Goal: Use online tool/utility: Use online tool/utility

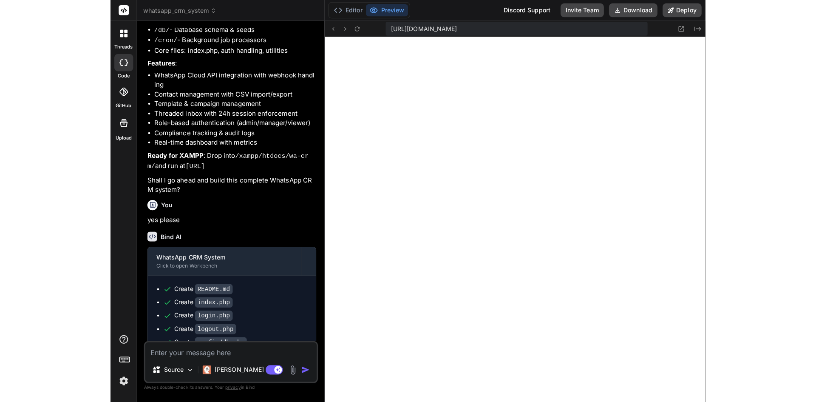
scroll to position [1101, 0]
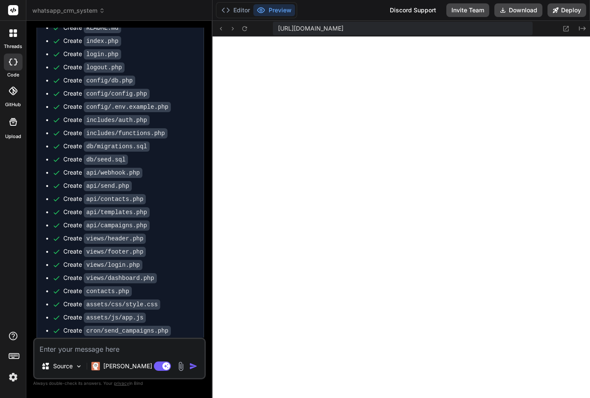
click at [9, 12] on rect at bounding box center [13, 10] width 10 height 10
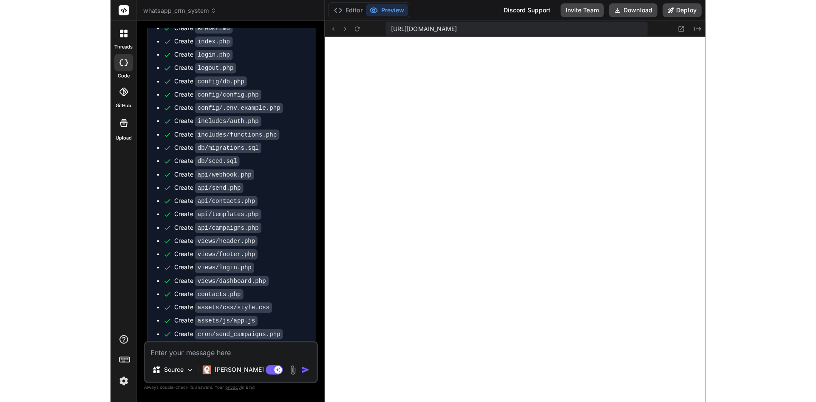
scroll to position [843, 0]
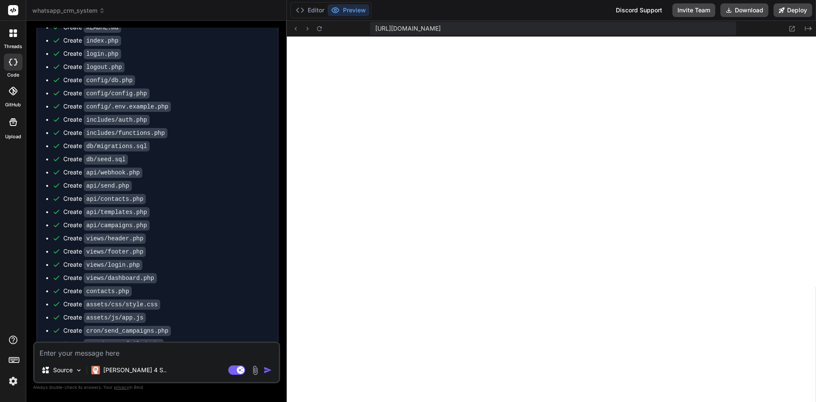
click at [10, 62] on icon at bounding box center [13, 62] width 9 height 7
click at [6, 41] on div at bounding box center [13, 33] width 18 height 18
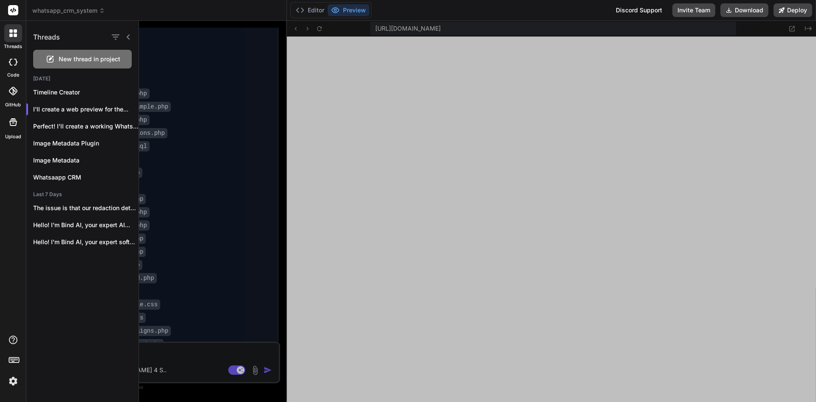
click at [69, 60] on span "New thread in project" at bounding box center [90, 59] width 62 height 9
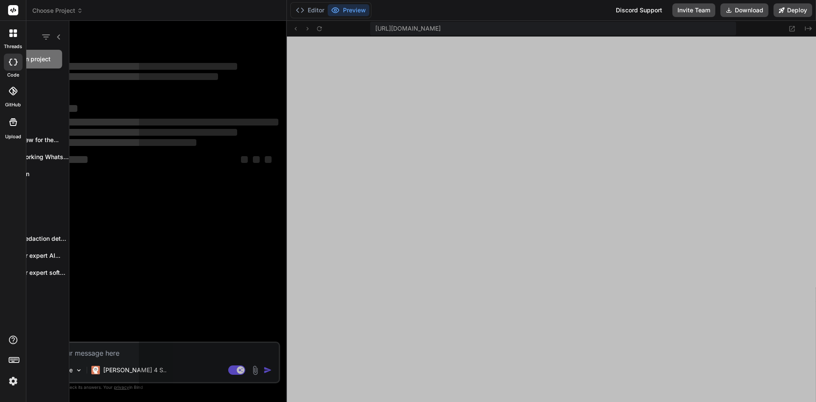
scroll to position [315, 0]
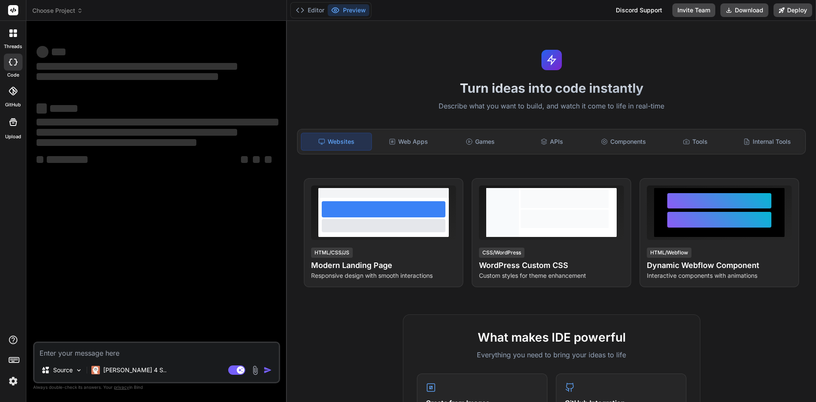
type textarea "x"
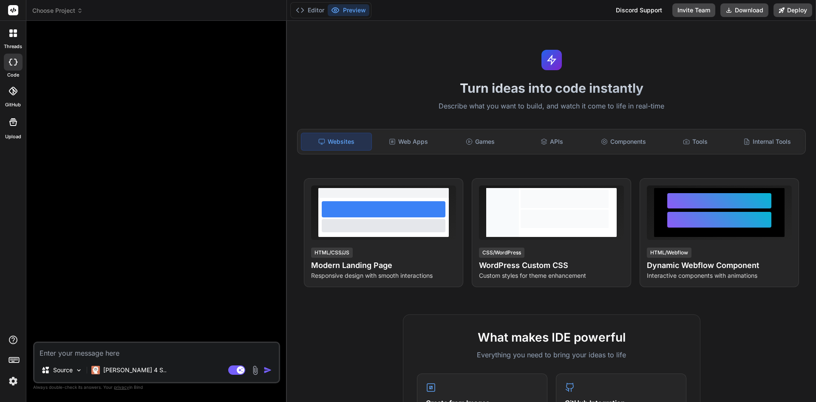
click at [80, 355] on textarea at bounding box center [156, 350] width 244 height 15
paste textarea "Lor ips do sitame cons-adipi elitseddo. E temp in utlab e DolorEma ALI enim adm…"
type textarea "Lor ips do sitame cons-adipi elitseddo. E temp in utlab e DolorEma ALI enim adm…"
type textarea "x"
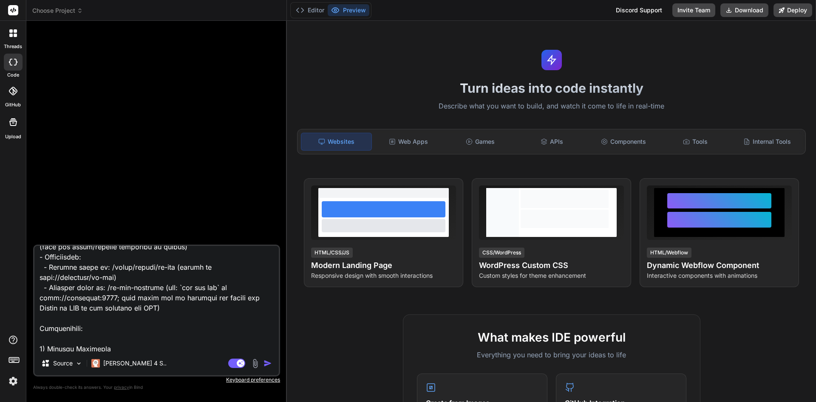
scroll to position [0, 0]
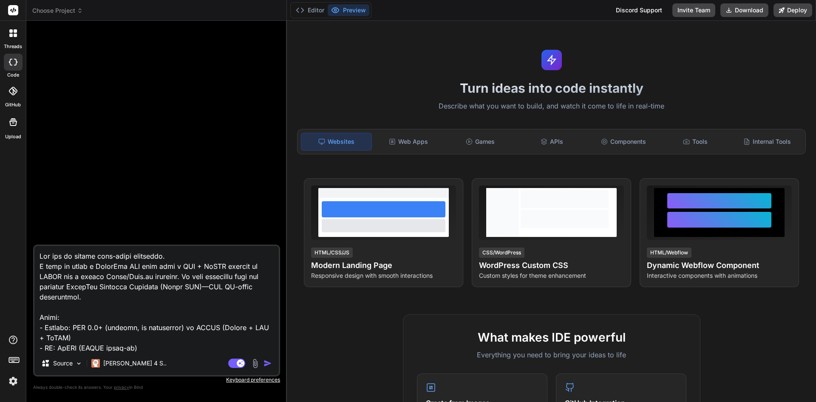
type textarea "Lor ips do sitame cons-adipi elitseddo. E temp in utlab e DolorEma ALI enim adm…"
click at [267, 364] on img "button" at bounding box center [268, 363] width 9 height 9
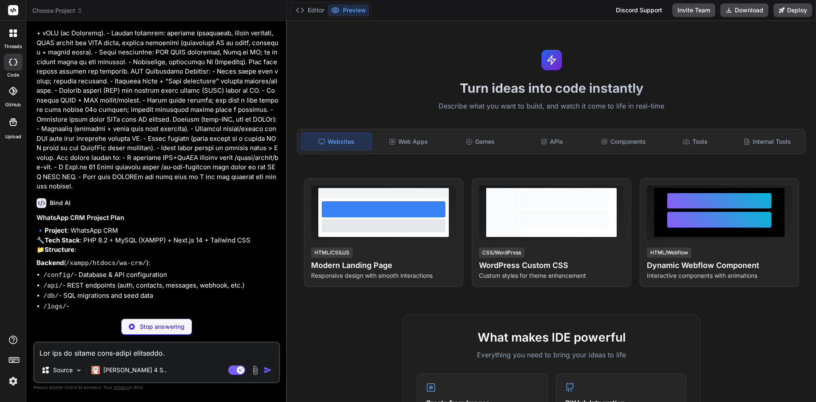
scroll to position [798, 0]
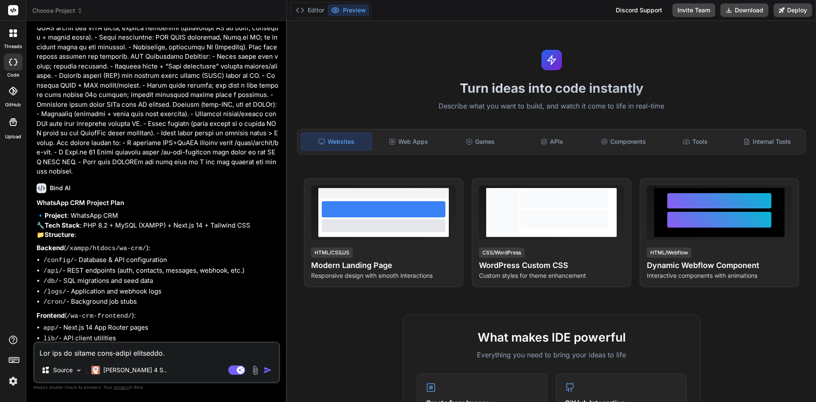
type textarea "x"
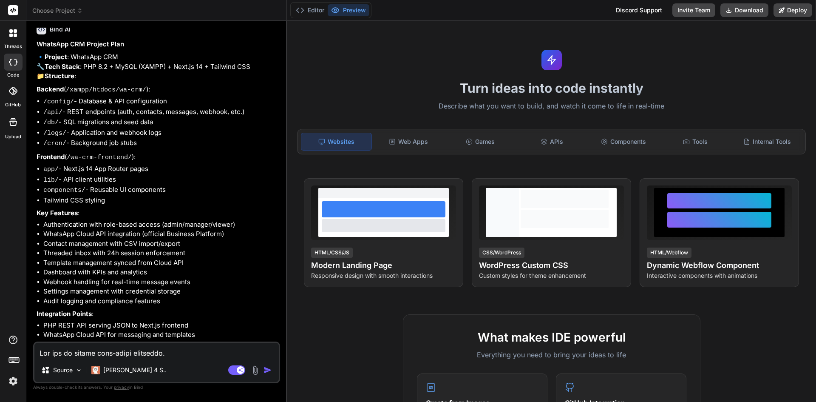
scroll to position [999, 0]
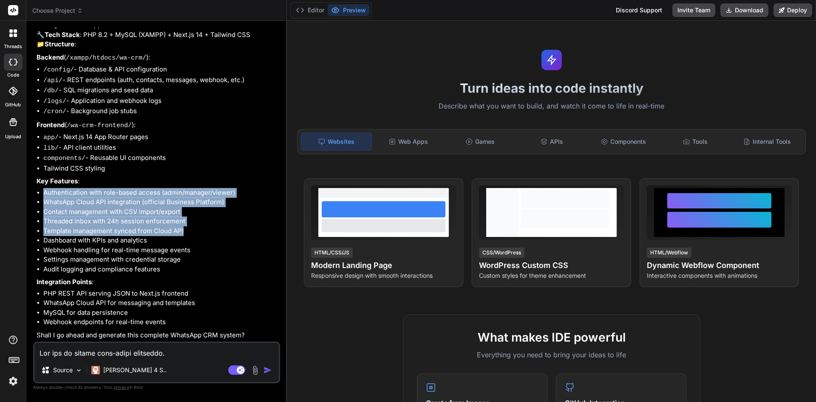
drag, startPoint x: 34, startPoint y: 191, endPoint x: 218, endPoint y: 230, distance: 188.0
click at [218, 230] on div "You Bind AI WhatsApp CRM Project Plan 🔹 Project : WhatsApp CRM 🔧 Tech Stack : P…" at bounding box center [156, 215] width 247 height 374
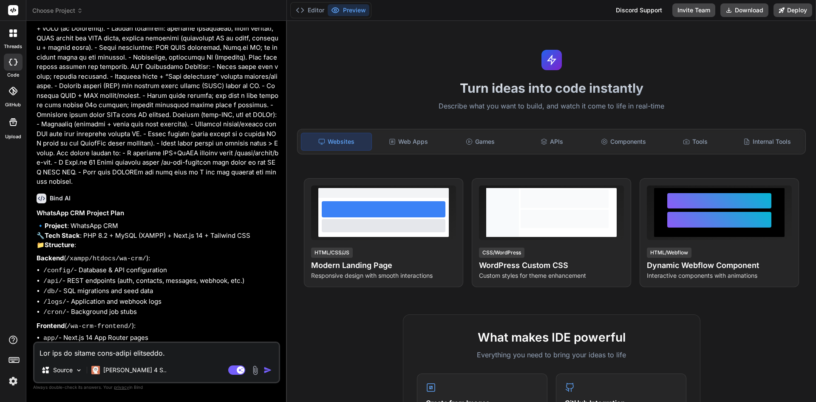
scroll to position [787, 0]
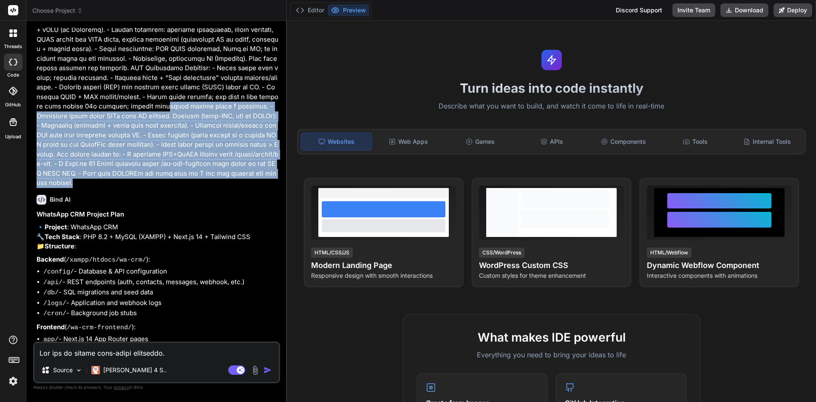
drag, startPoint x: 266, startPoint y: 183, endPoint x: 83, endPoint y: 116, distance: 194.8
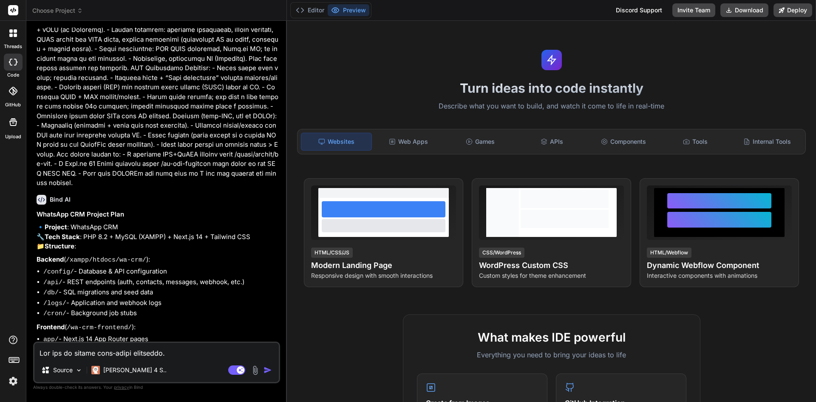
click at [113, 245] on p "🔹 Project : WhatsApp CRM 🔧 Tech Stack : PHP 8.2 + MySQL (XAMPP) + Next.js 14 + …" at bounding box center [158, 236] width 242 height 29
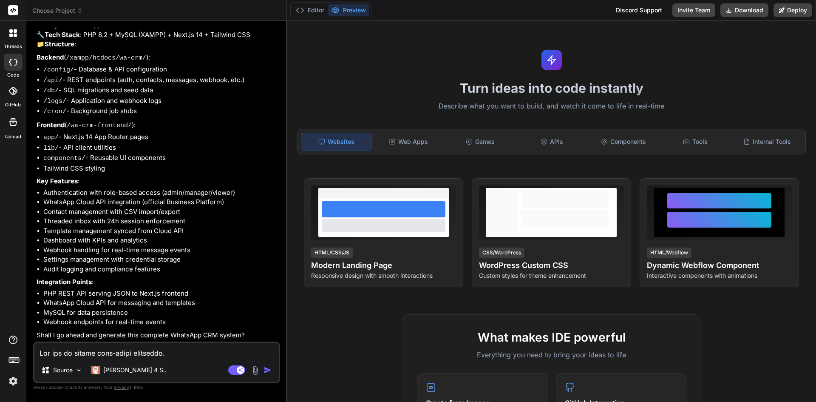
click at [145, 158] on li "components/ - Reusable UI components" at bounding box center [160, 158] width 235 height 11
click at [110, 353] on textarea at bounding box center [156, 350] width 244 height 15
type textarea "g"
type textarea "x"
type textarea "go"
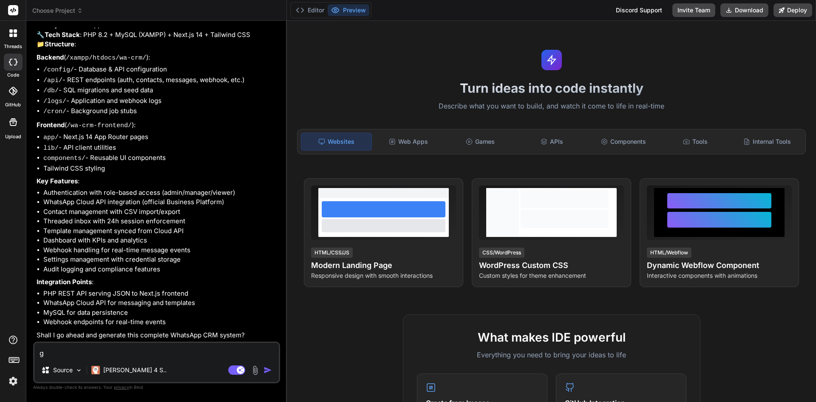
type textarea "x"
type textarea "go"
type textarea "x"
type textarea "go a"
type textarea "x"
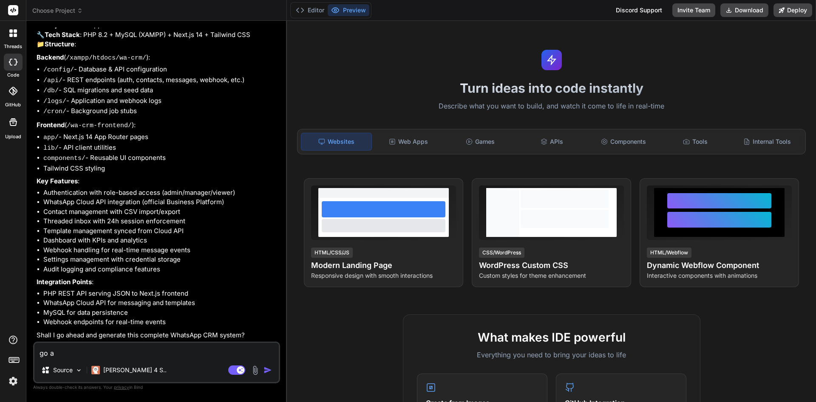
type textarea "go ah"
type textarea "x"
type textarea "go ahe"
type textarea "x"
type textarea "go ahea"
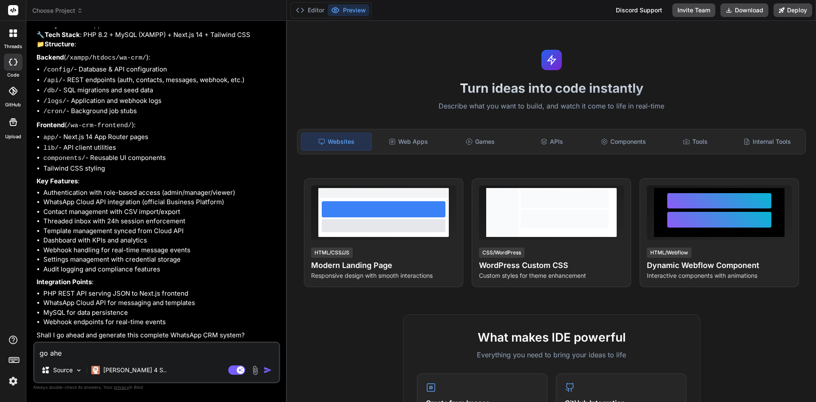
type textarea "x"
type textarea "go ahead"
type textarea "x"
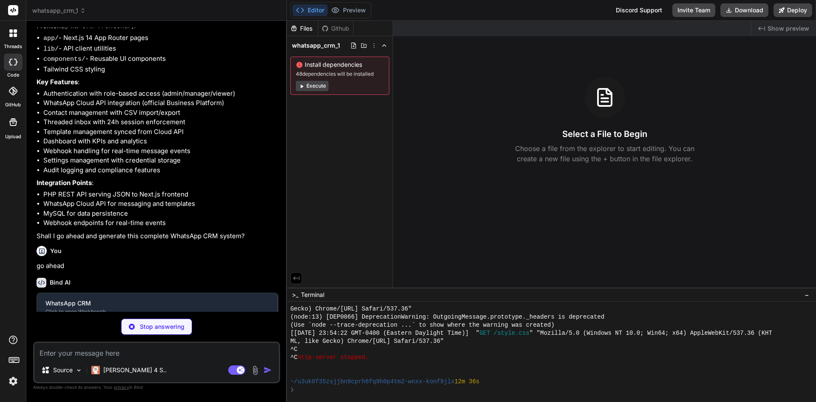
scroll to position [1088, 0]
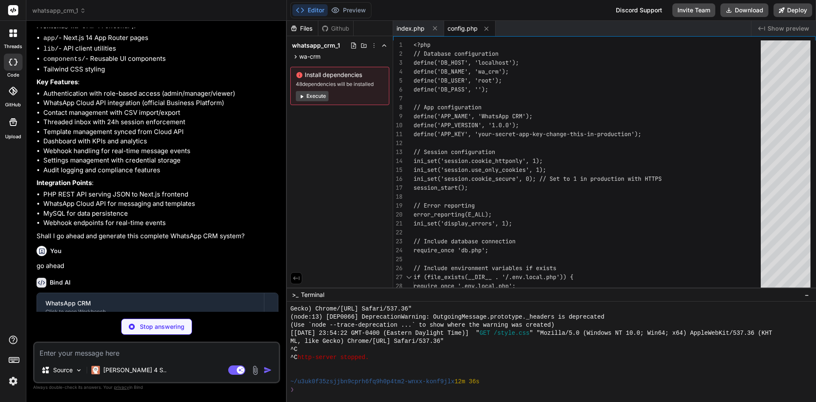
type textarea "x"
type textarea "?>"
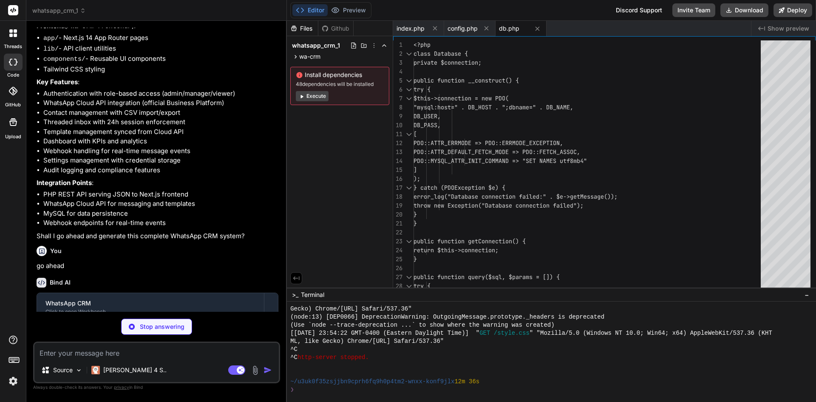
type textarea "x"
type textarea "// Graph API Base URL define('GRAPH_API_URL', '[URL][DOMAIN_NAME]); ?>"
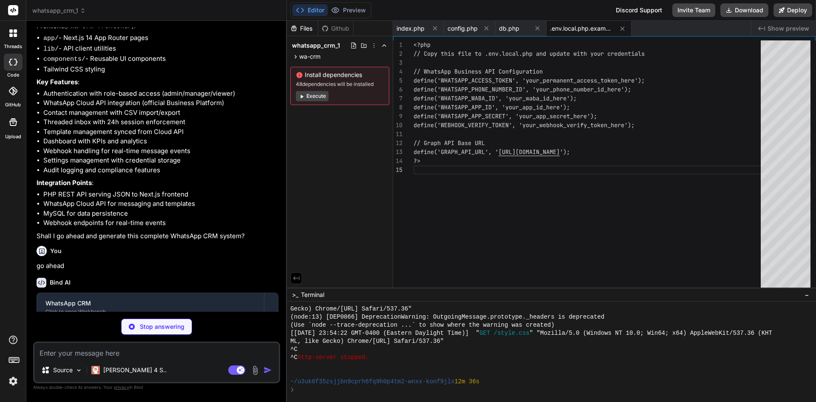
type textarea "x"
type textarea "created_at TIMESTAMP DEFAULT CURRENT_TIMESTAMP, FOREIGN KEY (user_id) REFERENCE…"
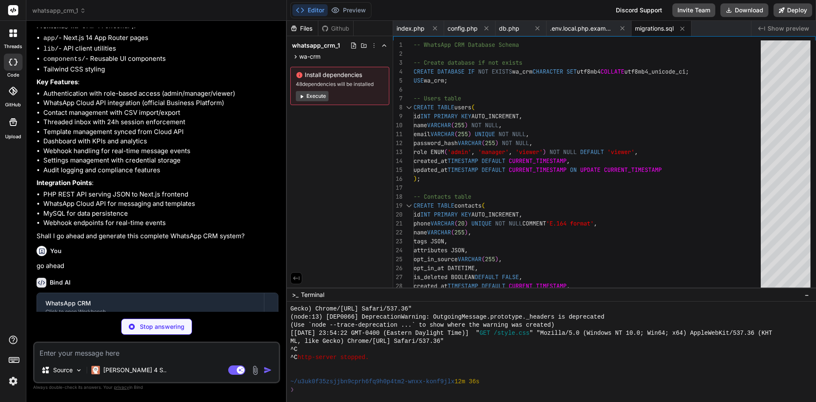
type textarea "x"
type textarea "INSERT INTO events (type, message_id, payload) VALUES ('delivery', 1, '{"timest…"
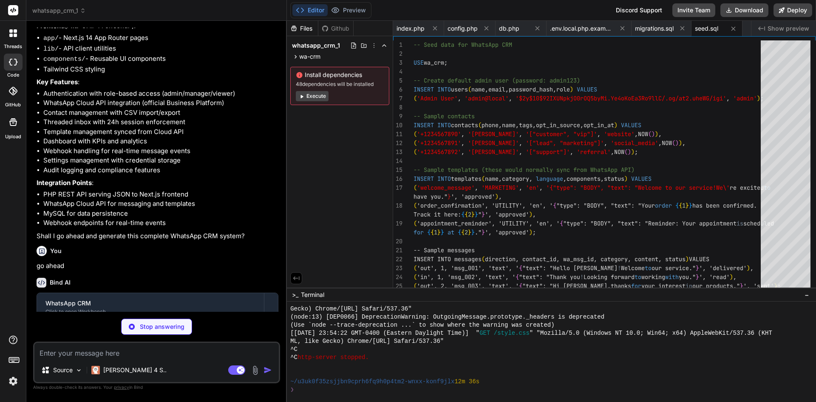
type textarea "x"
type textarea "]); } ?>"
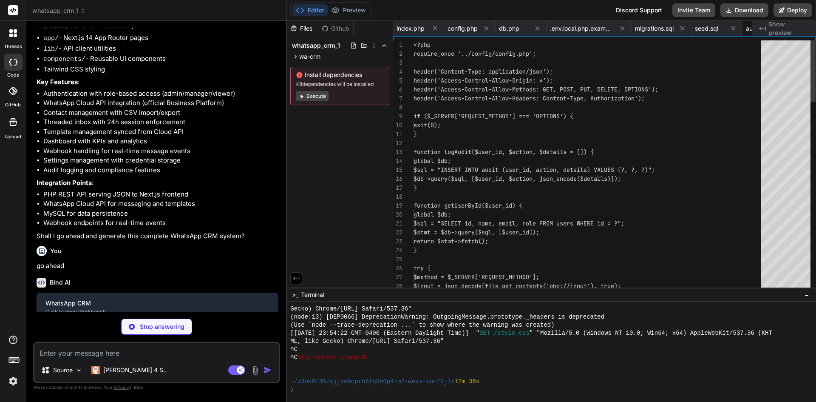
scroll to position [0, 43]
type textarea "x"
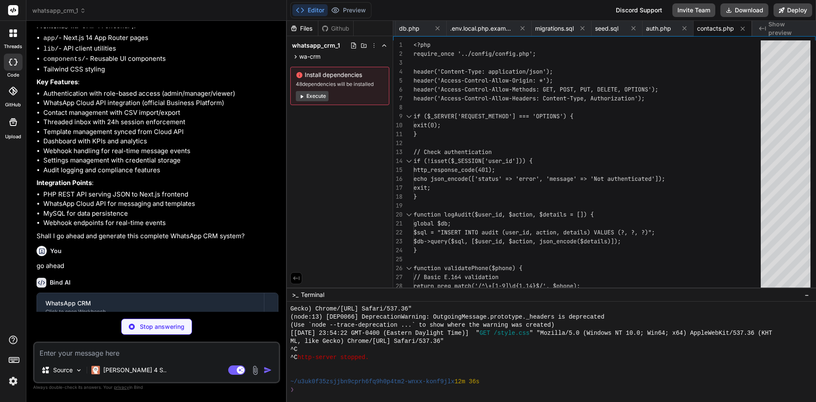
type textarea "x"
type textarea "echo json_encode([ 'status' => 'error', 'message' => $e->getMessage() ]); } ?>"
type textarea "x"
type textarea "} catch (Exception $e) { logWebhook('Fatal error', ['error' => $e->getMessage()…"
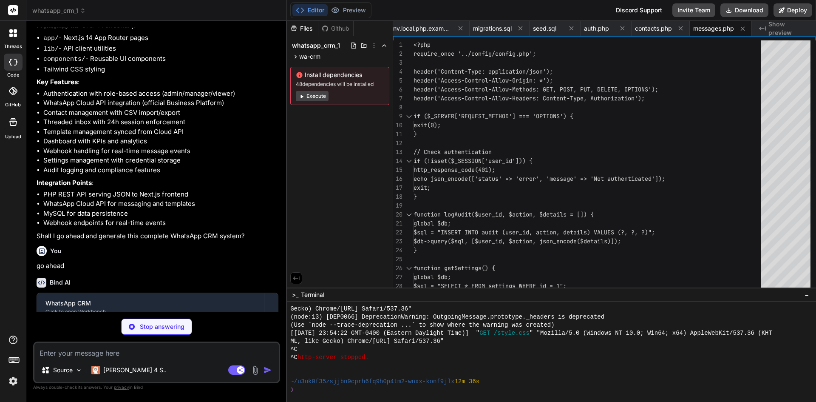
scroll to position [0, 222]
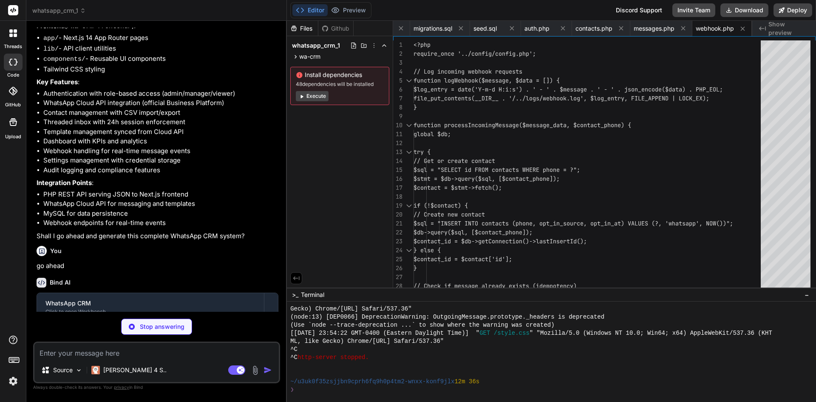
type textarea "x"
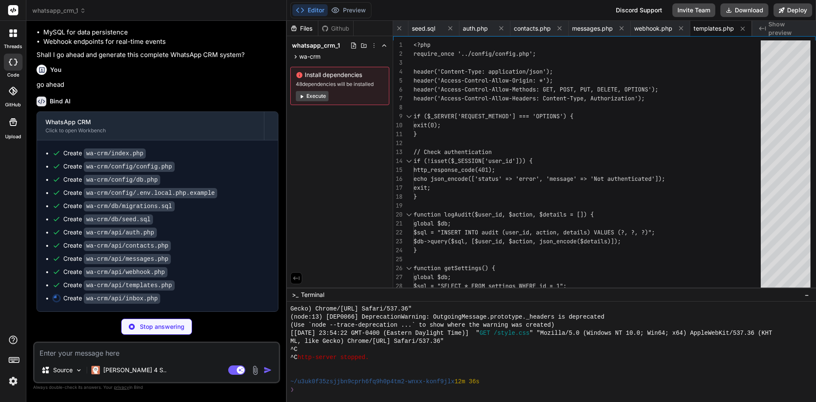
scroll to position [1279, 0]
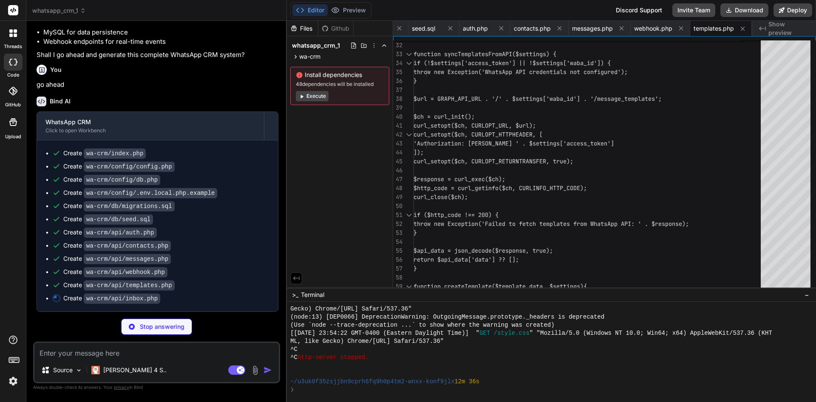
type textarea "x"
type textarea "} catch (Exception $e) { error_log("Inbox API Error: " . $e->getMessage()); htt…"
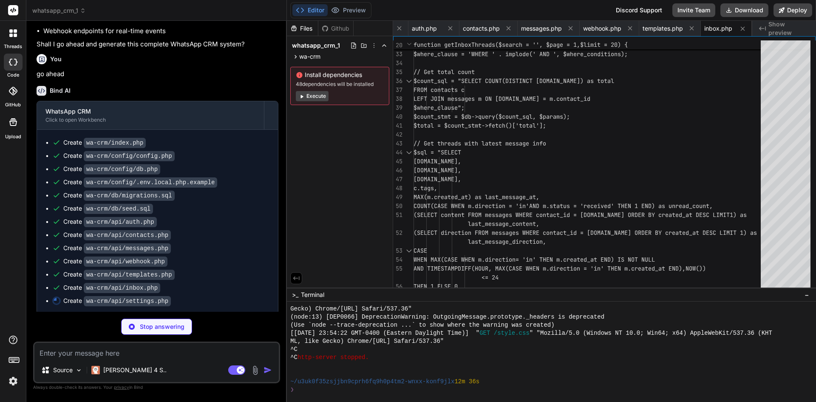
type textarea "x"
type textarea "} ?>"
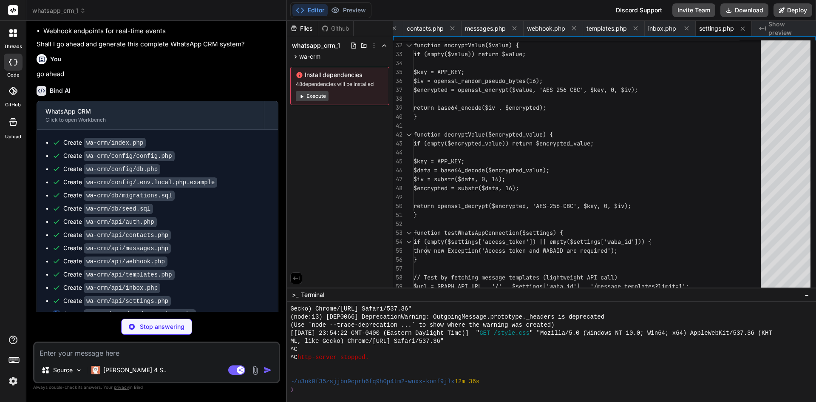
type textarea "x"
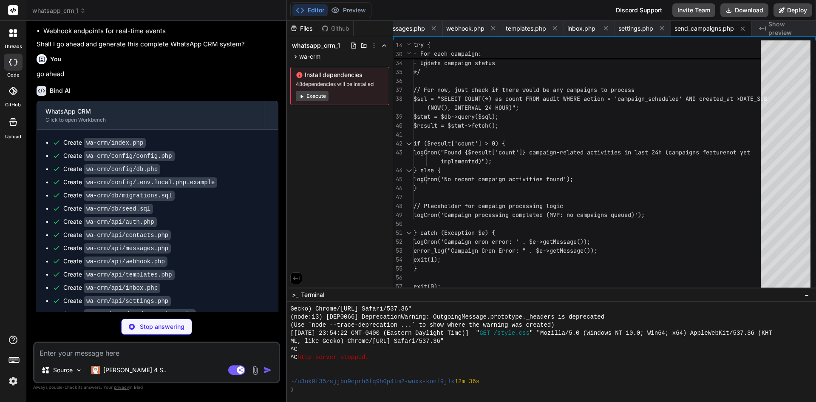
scroll to position [0, 537]
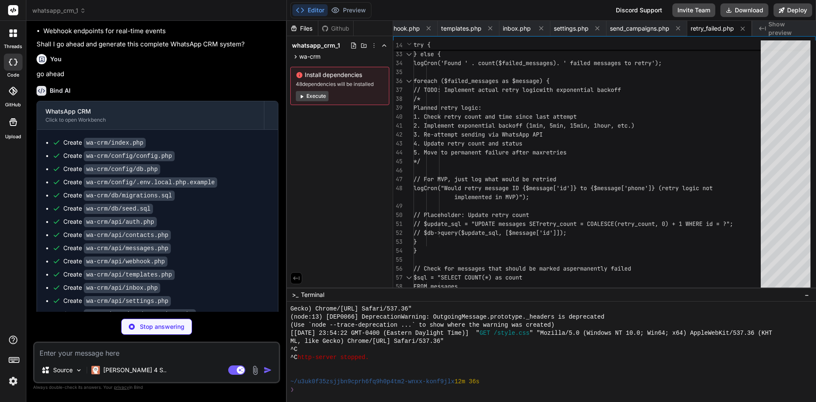
type textarea "x"
type textarea "# Deny access to log files Order Deny,Allow Deny from all"
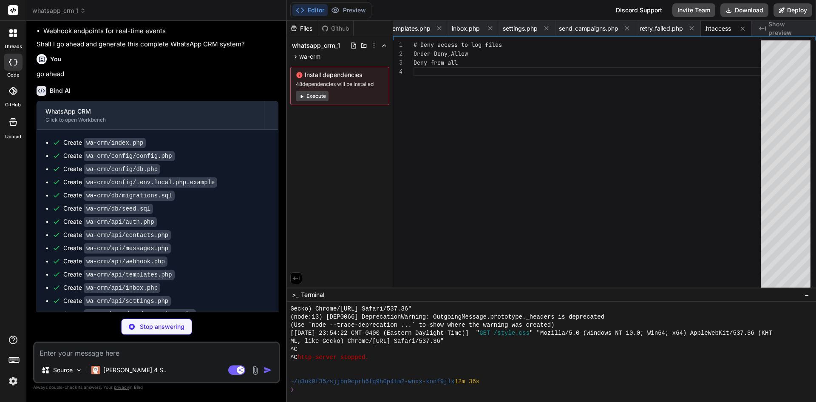
type textarea "x"
type textarea "- .htaccess file denies web access to log files - Ensure this directory is writ…"
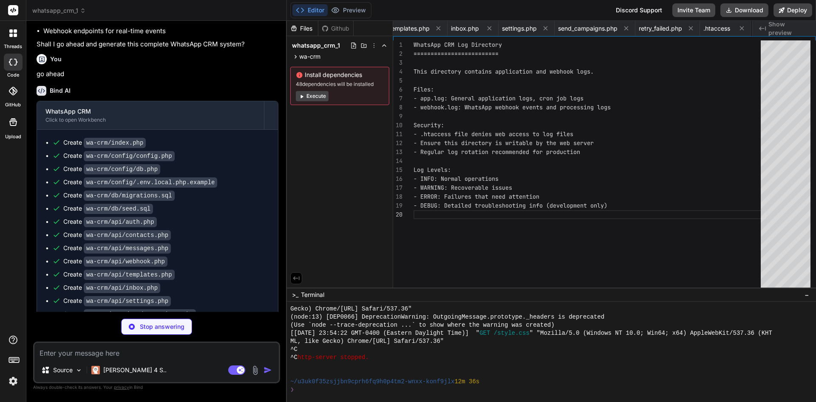
scroll to position [0, 643]
type textarea "x"
type textarea "- [ ] Template builder with drag-drop interface - [ ] Media upload and manageme…"
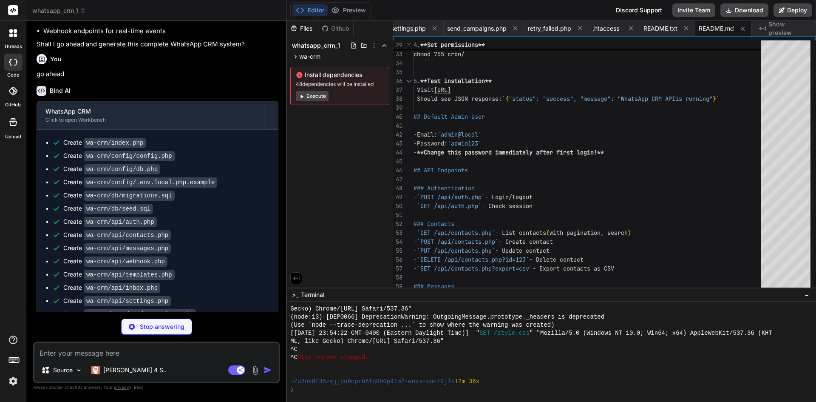
type textarea "x"
type textarea ""chart.js": "^4.3.0", "react-chartjs-2": "^5.2.0", "date-fns": "^2.30.0" }, "de…"
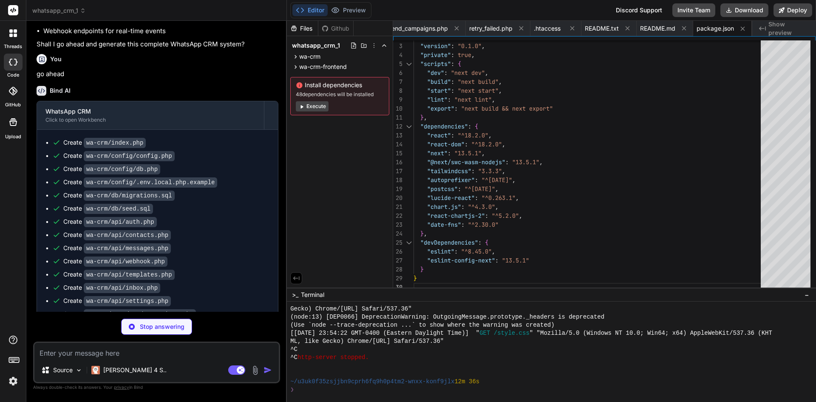
type textarea "x"
type textarea "] }, } module.exports = nextConfig"
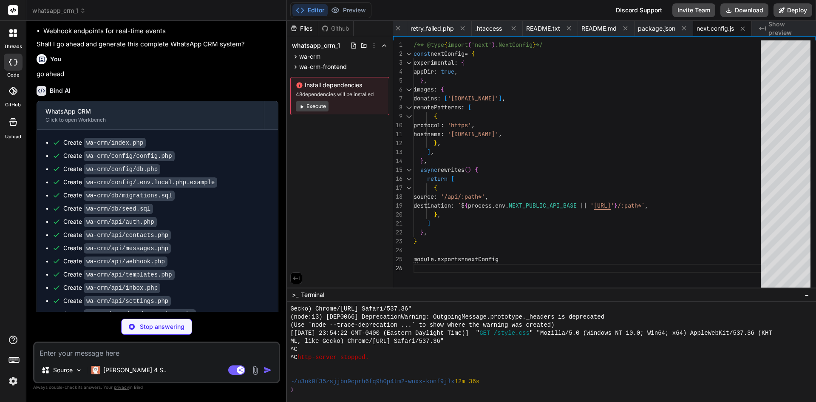
type textarea "x"
type textarea "900: '#14532d', }, }, }, }, plugins: [], }"
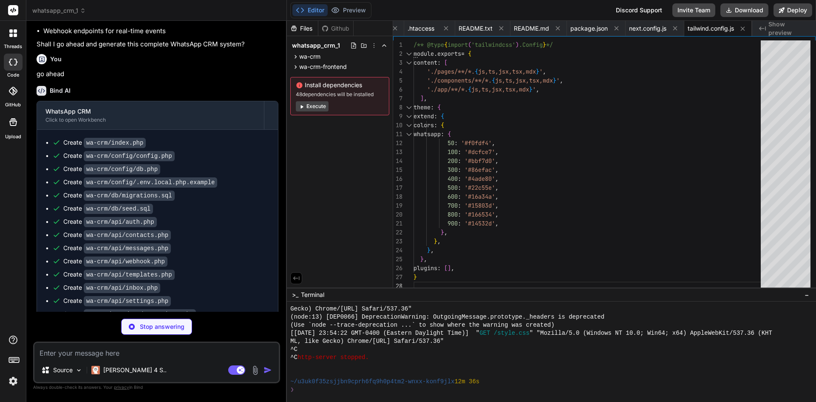
type textarea "x"
type textarea "module.exports = { plugins: { tailwindcss: {}, autoprefixer: {}, }, }"
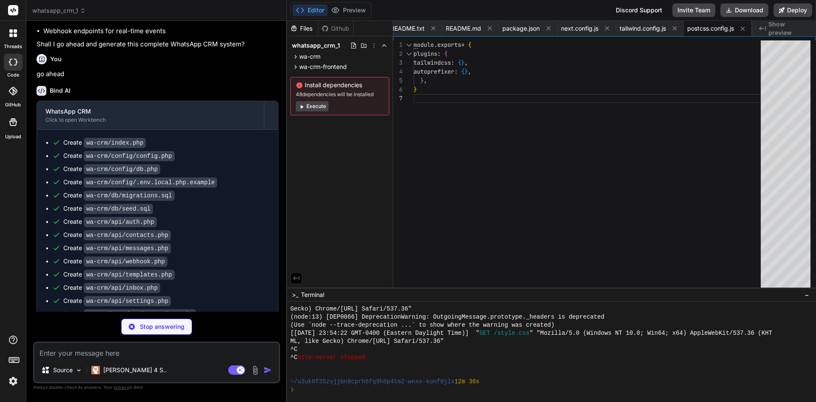
type textarea "x"
type textarea ") }"
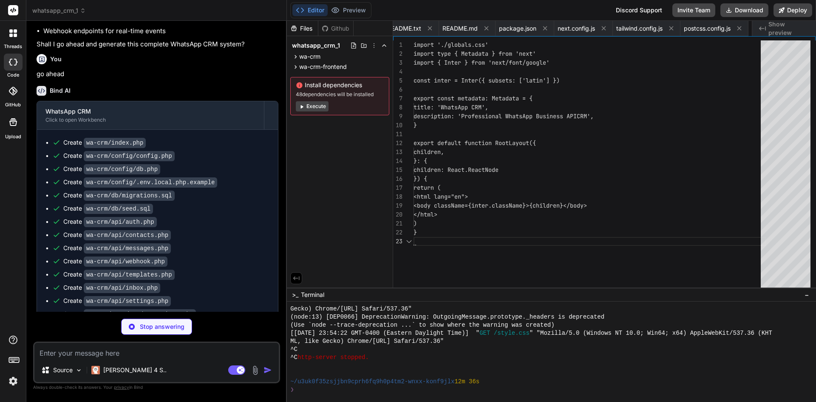
scroll to position [0, 1006]
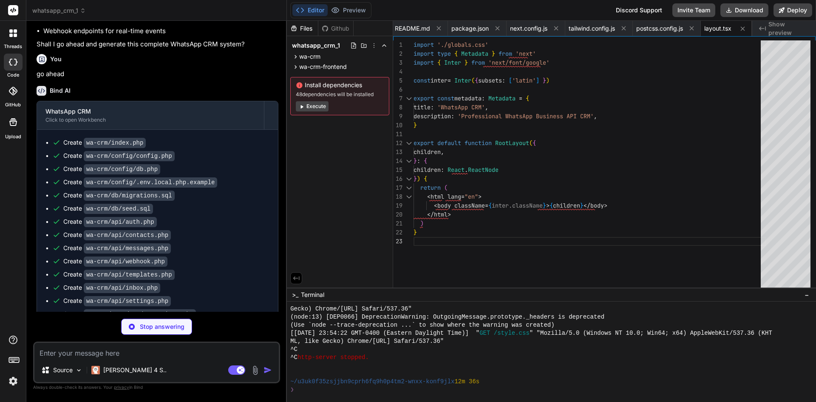
type textarea "x"
type textarea "} }"
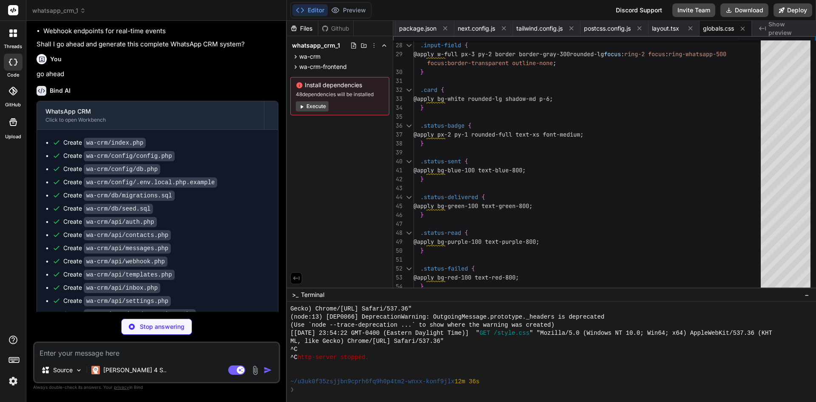
type textarea "x"
type textarea ") }"
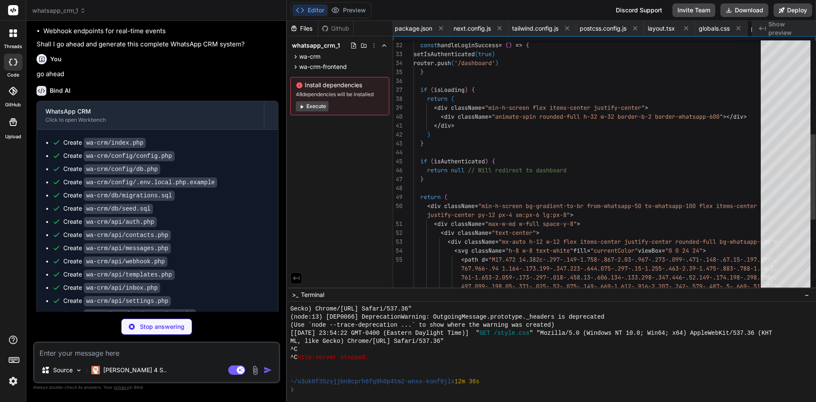
scroll to position [0, 1110]
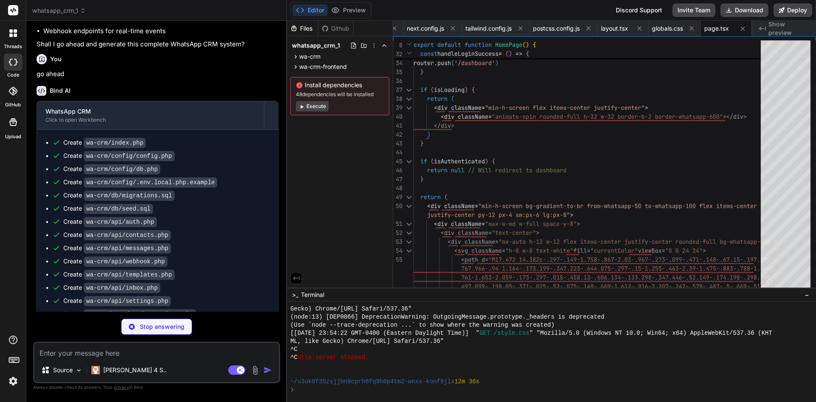
type textarea "x"
type textarea "</div> <LoginForm onSuccess={handleLoginSuccess} /> </div> </div> ) }"
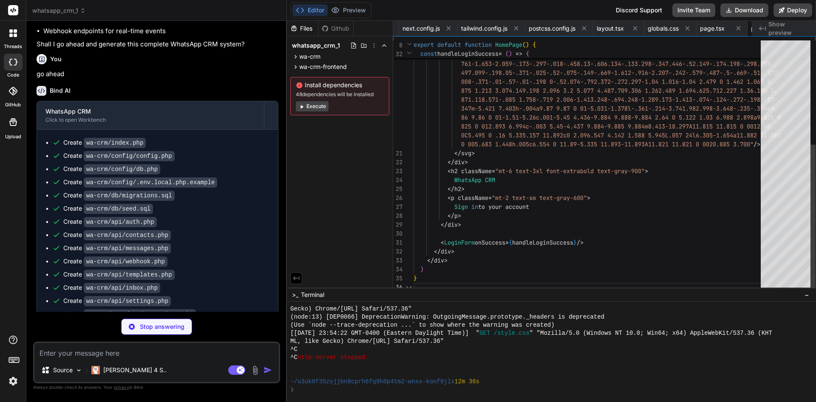
scroll to position [0, 1161]
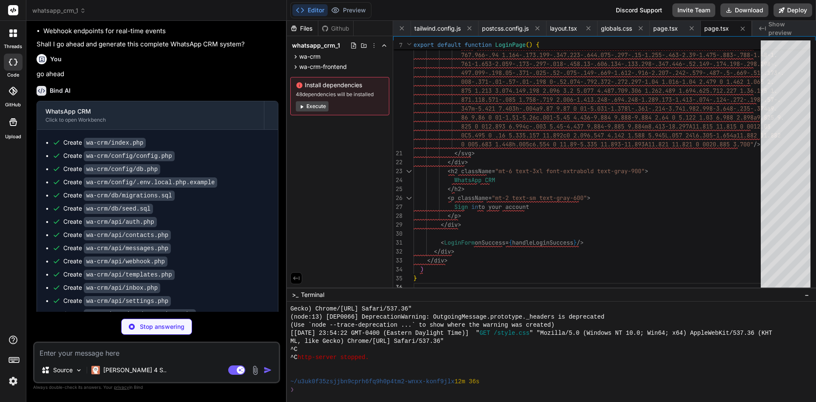
type textarea "x"
type textarea "</div> ) }"
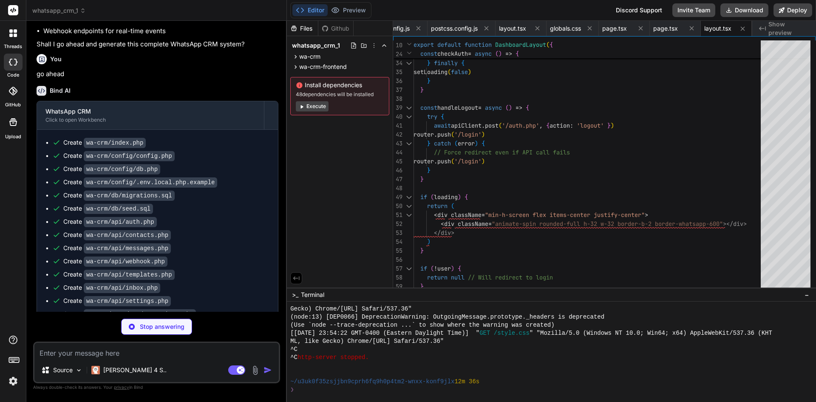
type textarea "x"
type textarea "<button className="btn-secondary flex items-center justify-center space-x-2"> <…"
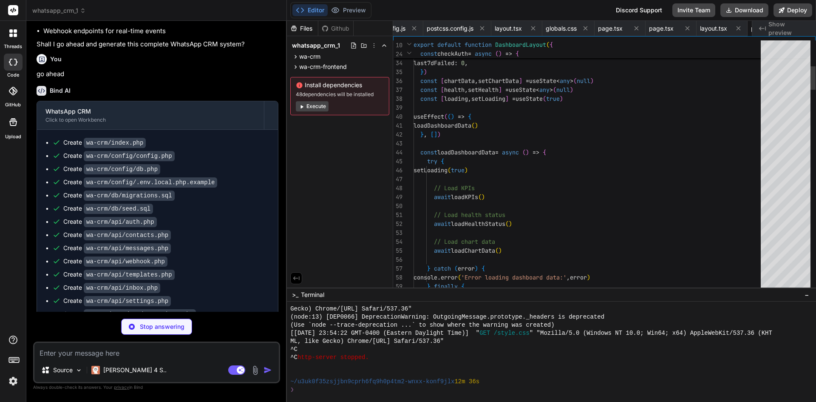
scroll to position [0, 1263]
type textarea "x"
type textarea "/> )} </div> ) }"
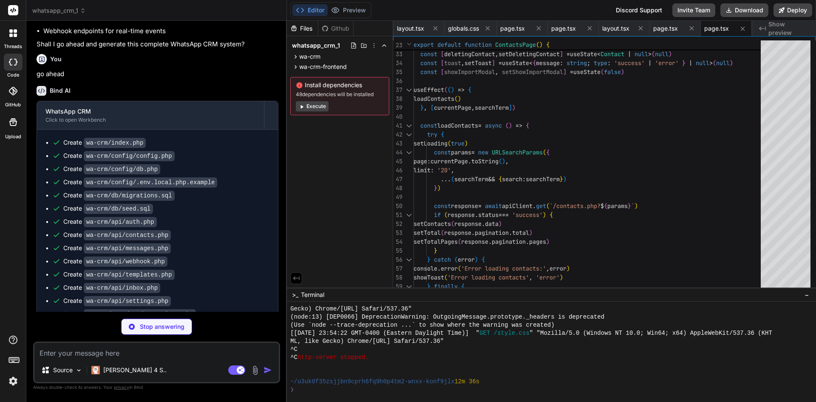
type textarea "x"
type textarea "message={toast.message} type={toast.type} onClose={() => setToast(null)} /> )} …"
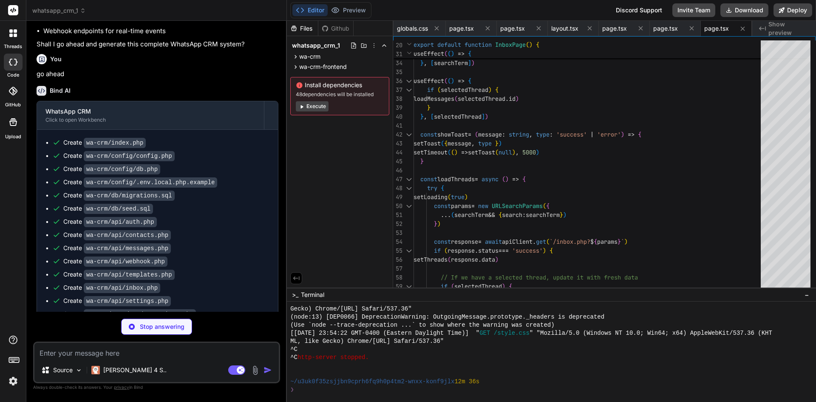
type textarea "x"
type textarea ") }"
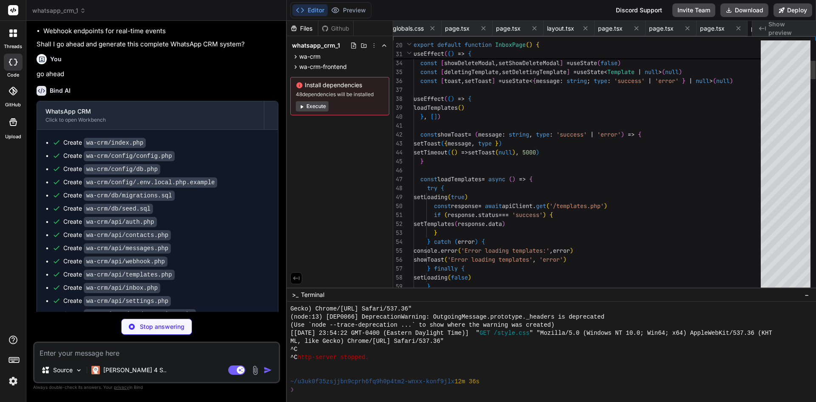
scroll to position [0, 1416]
type textarea "x"
type textarea "</div> ) }"
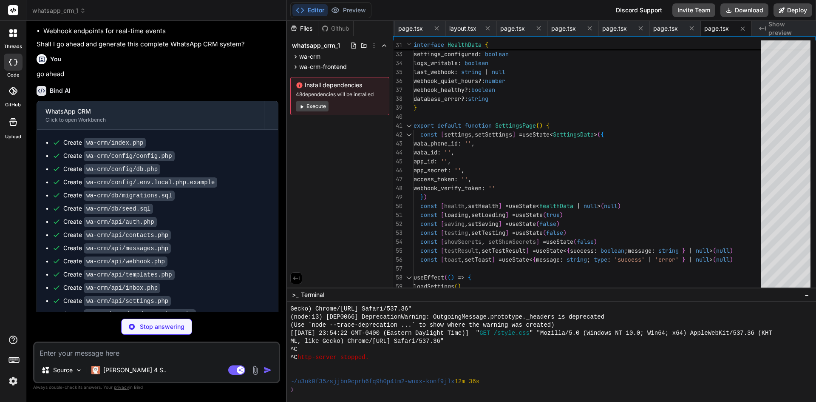
type textarea "x"
type textarea "} async delete(endpoint: string, headers?: Record<string, string>) { return thi…"
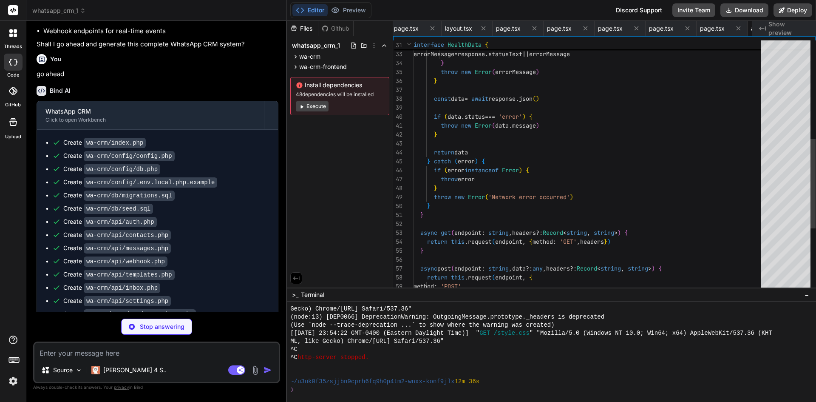
scroll to position [0, 1518]
type textarea "x"
type textarea "subtitle?: string }"
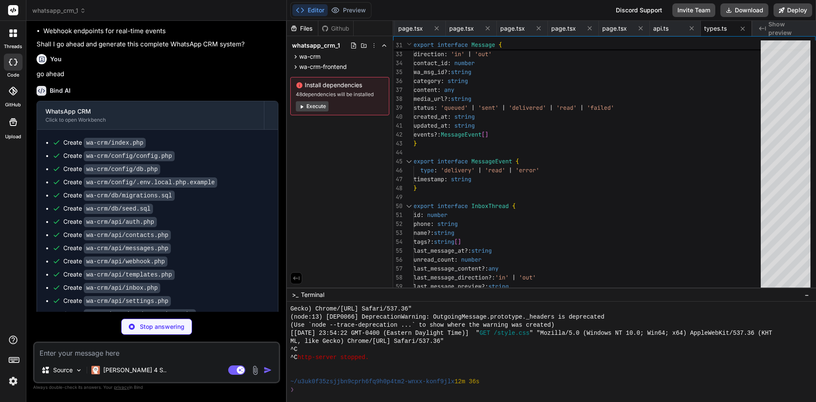
type textarea "x"
type textarea "className="bg-gray-100 px-1 rounded">admin123</code> </p> </div> </form> ) }"
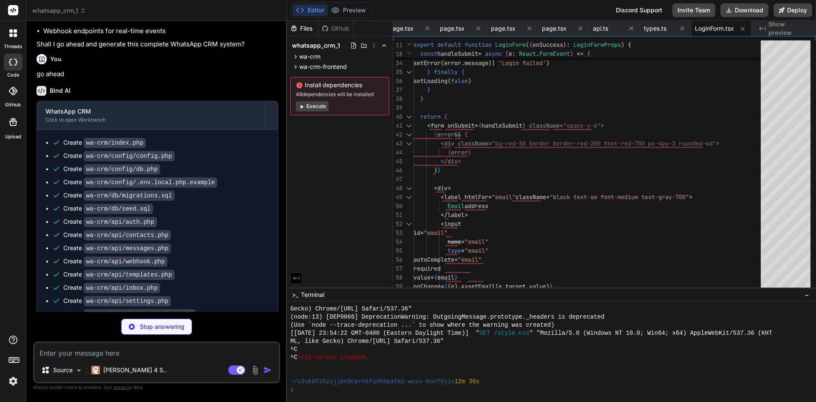
type textarea "x"
type textarea "Sign out </button> </div> </div> </> ) }"
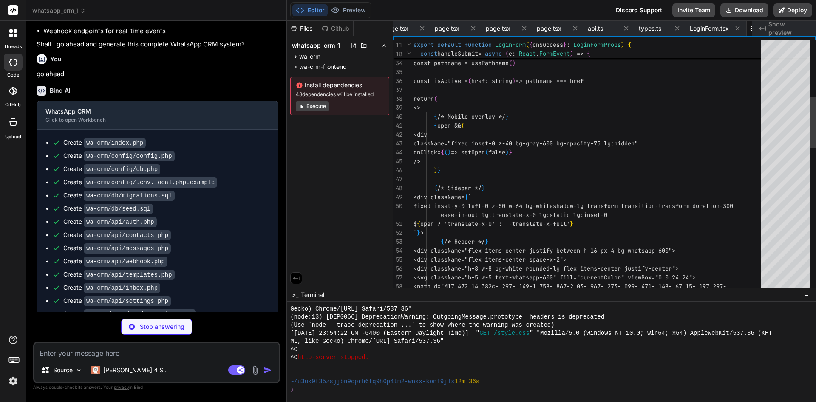
scroll to position [0, 1683]
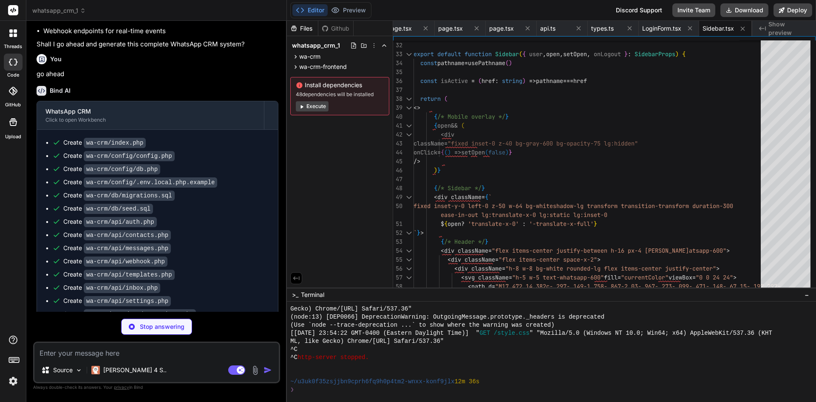
type textarea "x"
type textarea "</header> ) }"
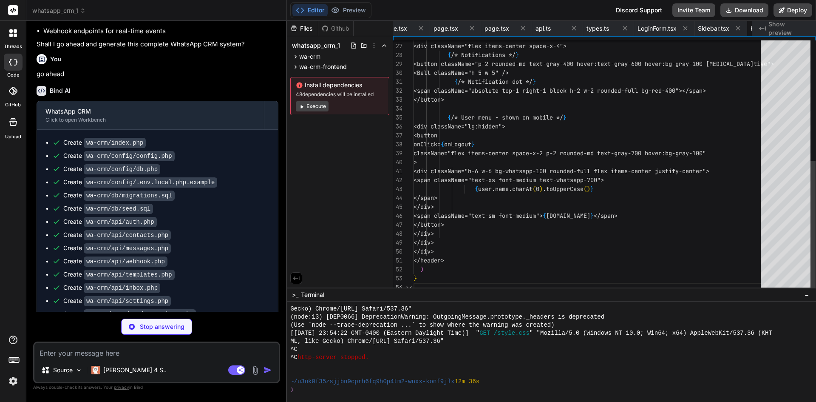
scroll to position [0, 1735]
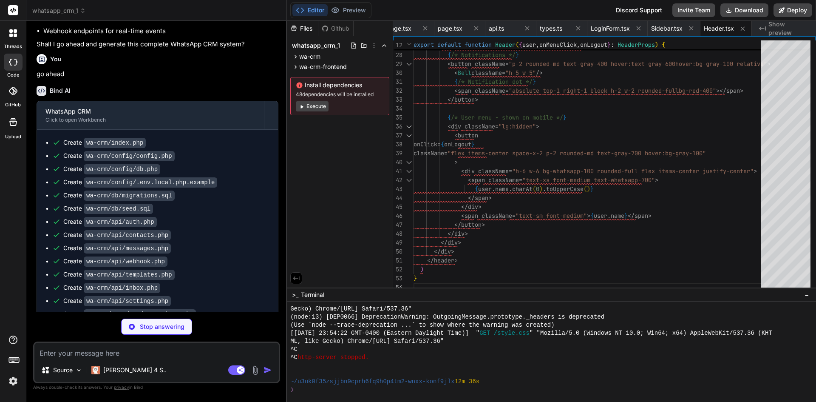
type textarea "x"
type textarea "</div> ) }"
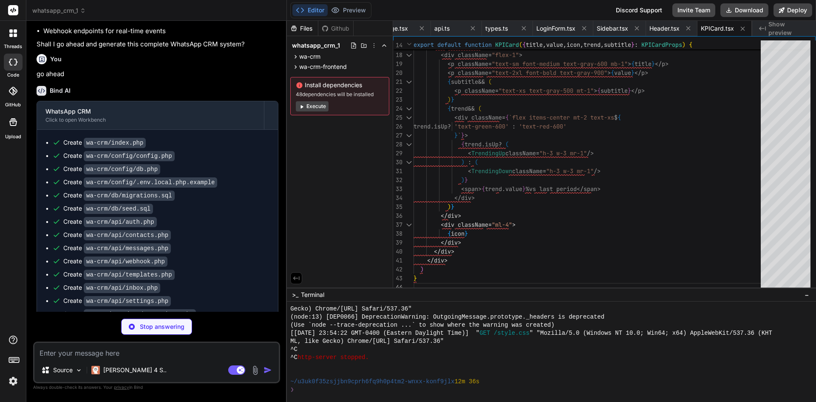
type textarea "x"
type textarea "}"
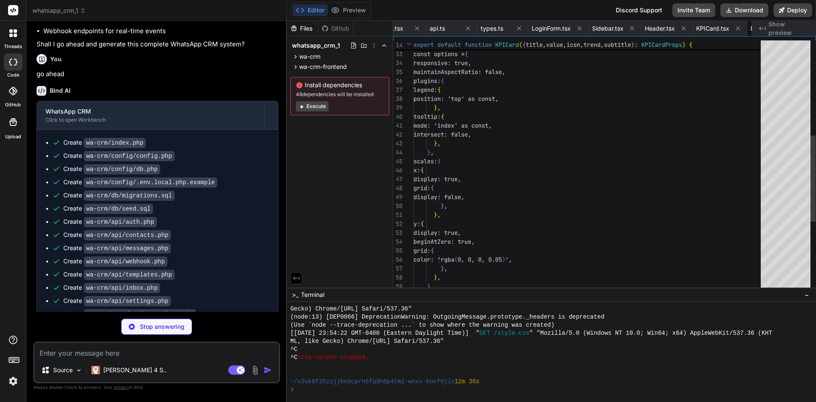
scroll to position [0, 1866]
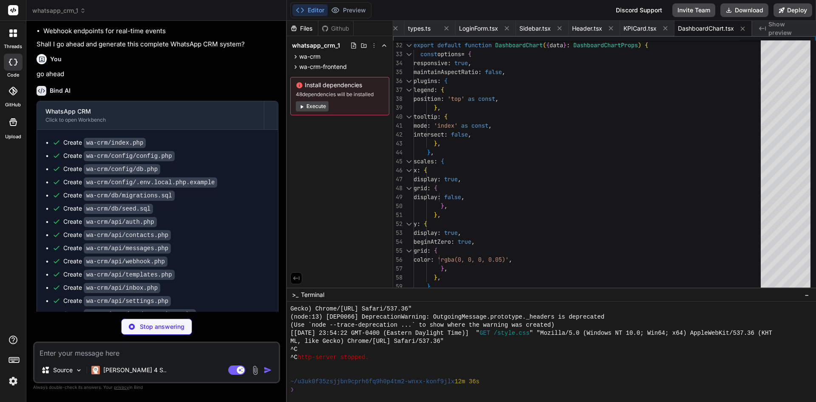
type textarea "x"
type textarea "</div> ) }"
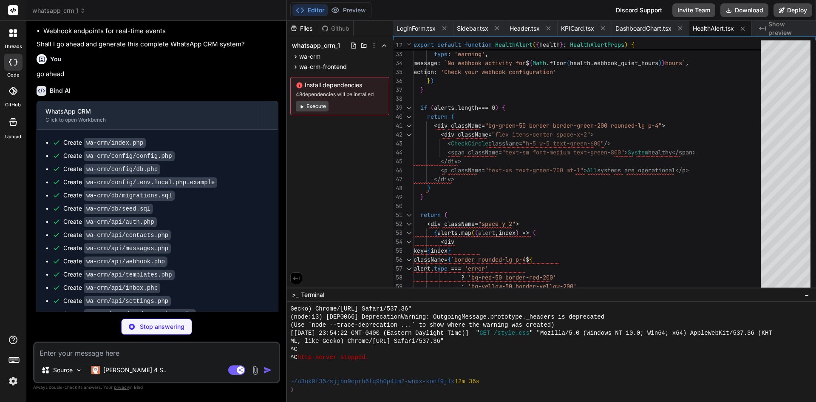
type textarea "x"
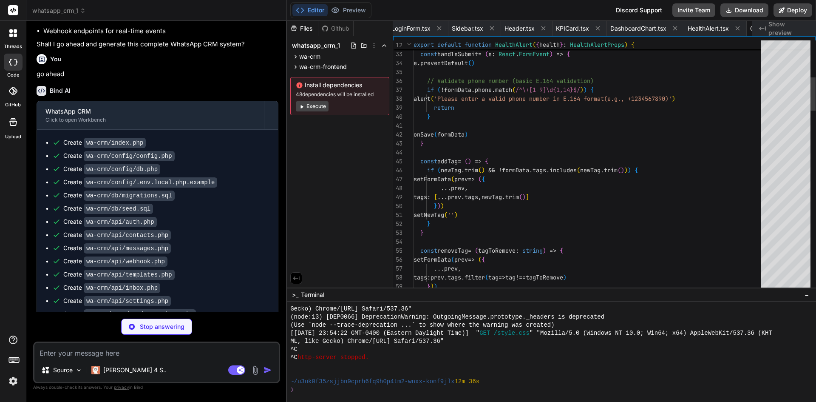
scroll to position [0, 2000]
type textarea "x"
type textarea ")} </div> </div> ) }"
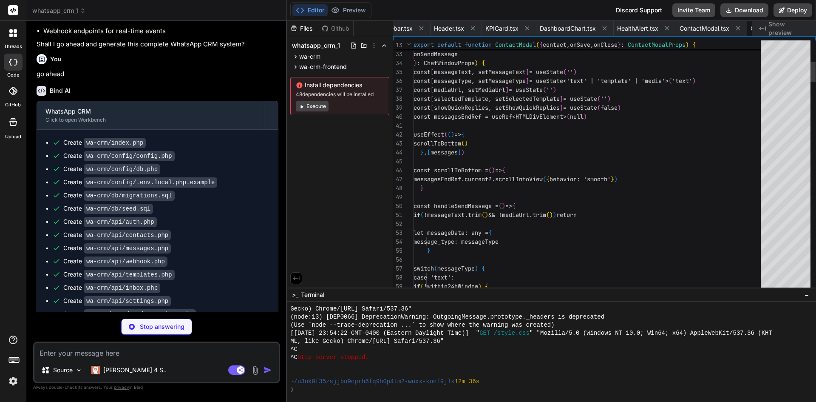
scroll to position [0, 2066]
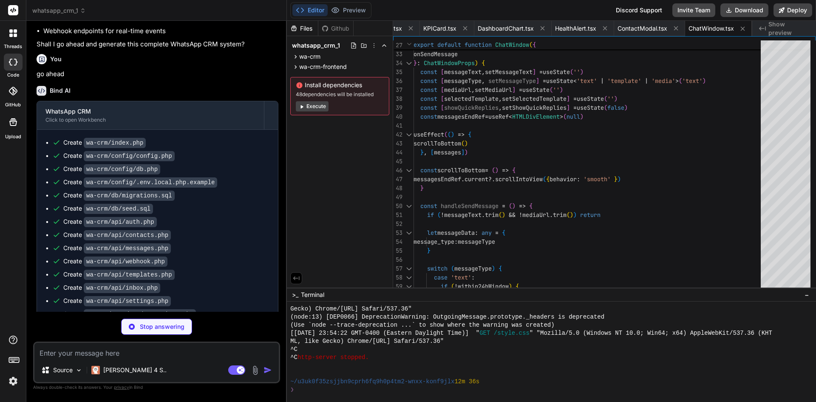
type textarea "x"
type textarea "</div> ))} </div> ) }"
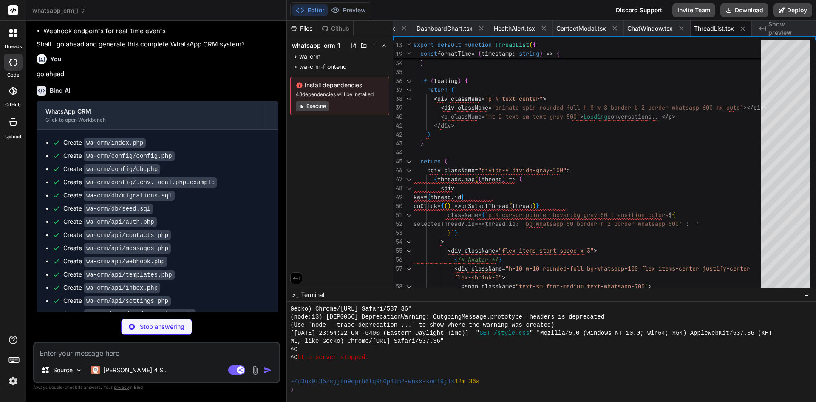
type textarea "x"
type textarea "</button> </div> </div> </div> </div> ) }"
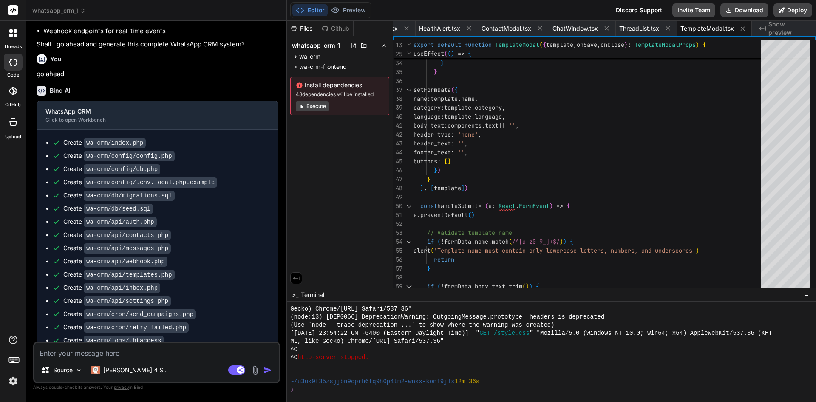
click at [321, 106] on button "Execute" at bounding box center [312, 106] width 33 height 10
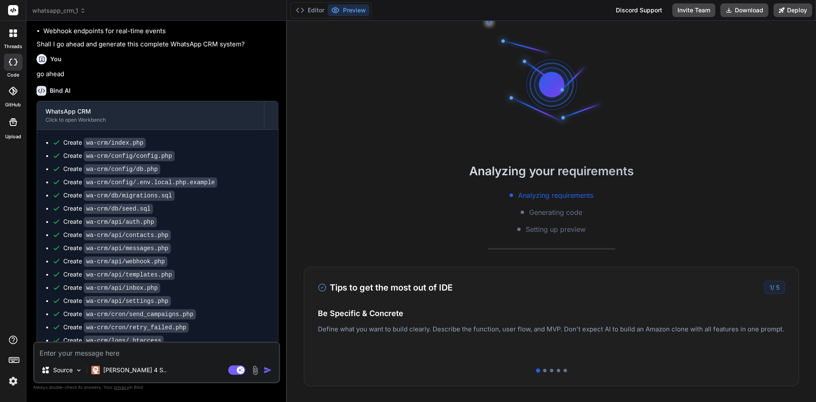
scroll to position [412, 0]
type textarea "x"
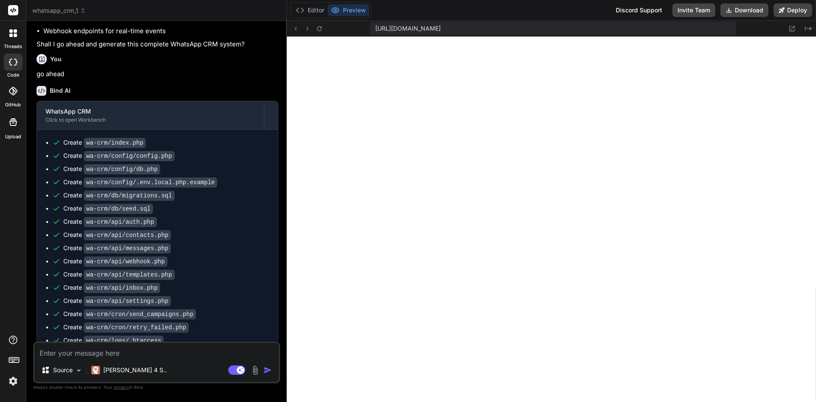
scroll to position [0, 2287]
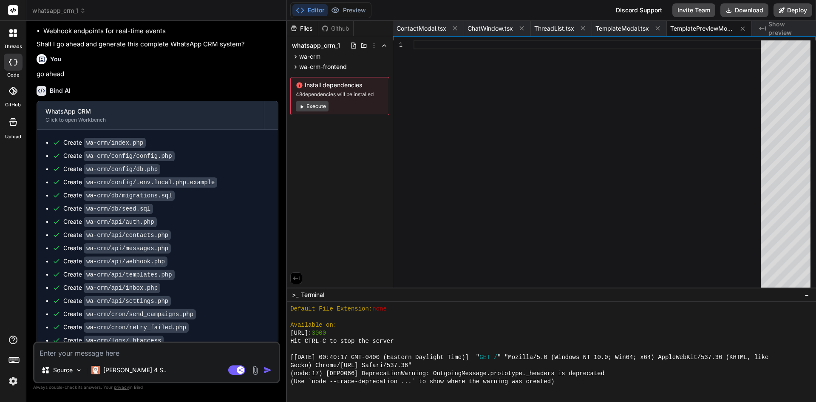
click at [306, 102] on button "Execute" at bounding box center [312, 106] width 33 height 10
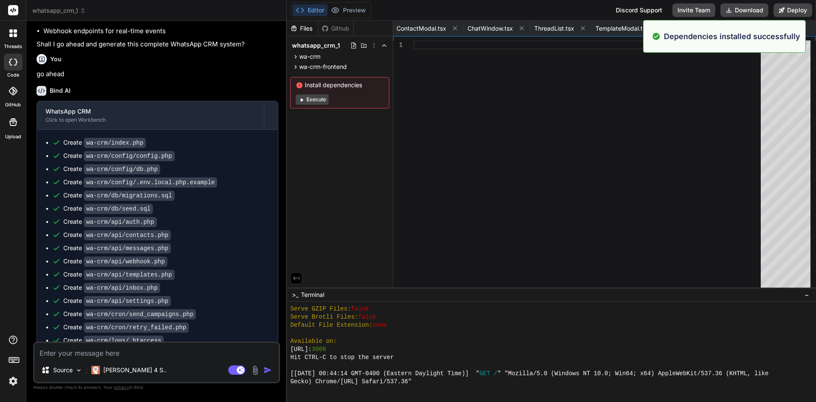
scroll to position [969, 0]
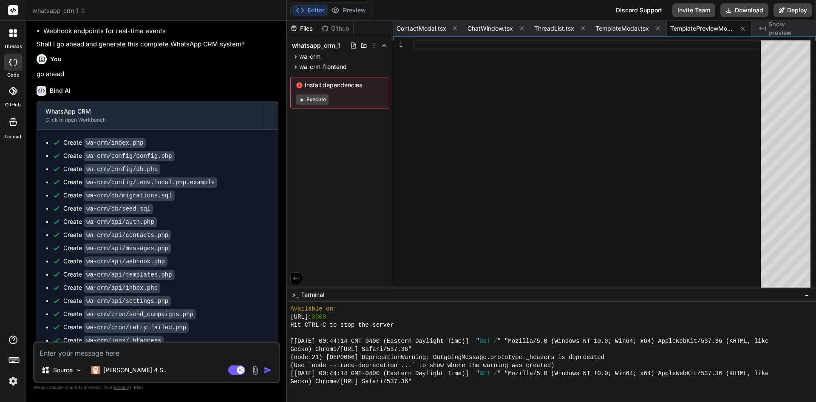
click at [440, 196] on div at bounding box center [590, 165] width 352 height 251
click at [308, 99] on button "Execute" at bounding box center [312, 99] width 33 height 10
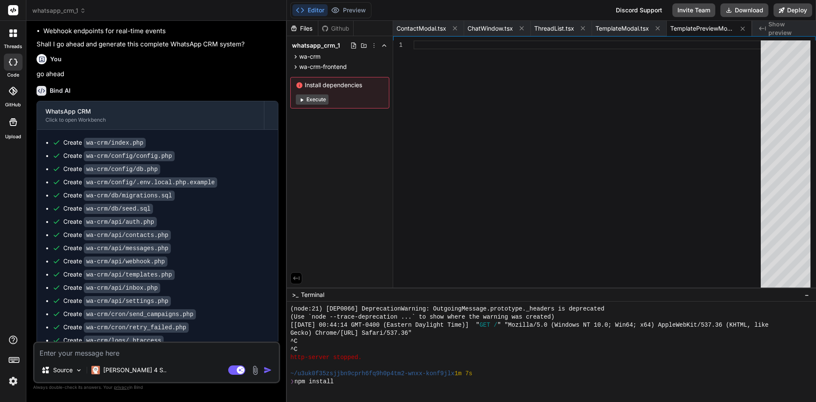
scroll to position [1074, 0]
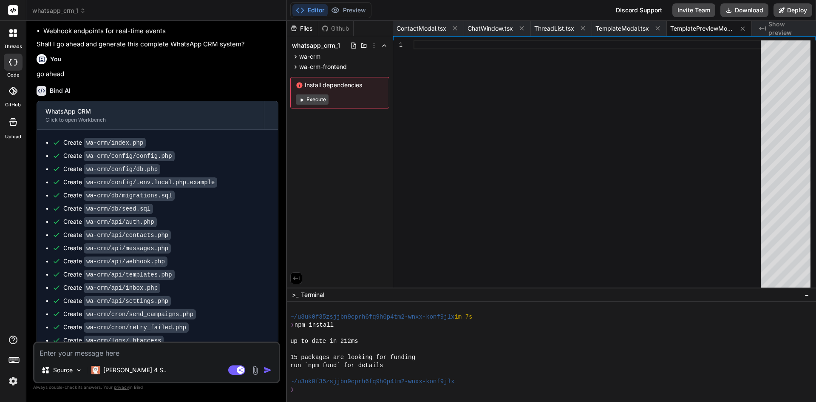
type textarea "x"
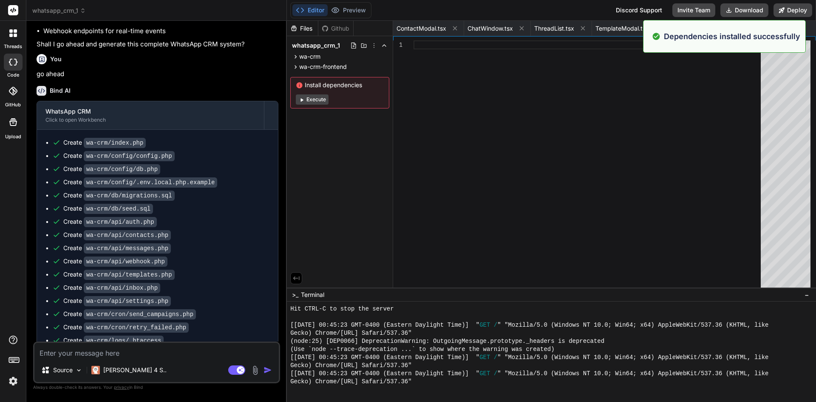
scroll to position [1325, 0]
click at [306, 54] on span "wa-crm" at bounding box center [309, 56] width 21 height 9
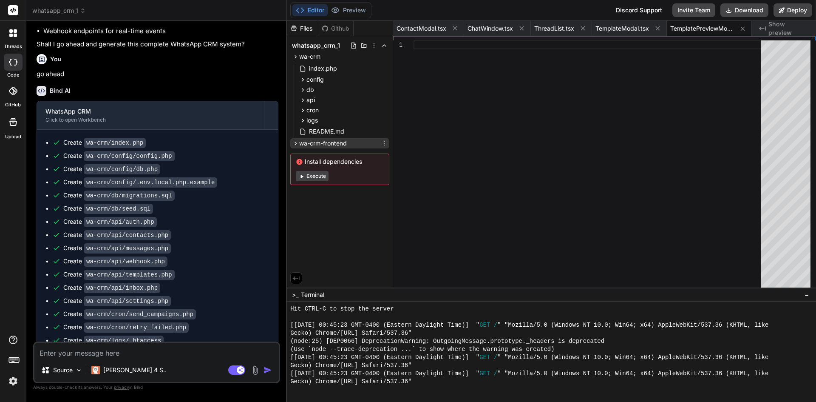
click at [305, 143] on span "wa-crm-frontend" at bounding box center [323, 143] width 48 height 9
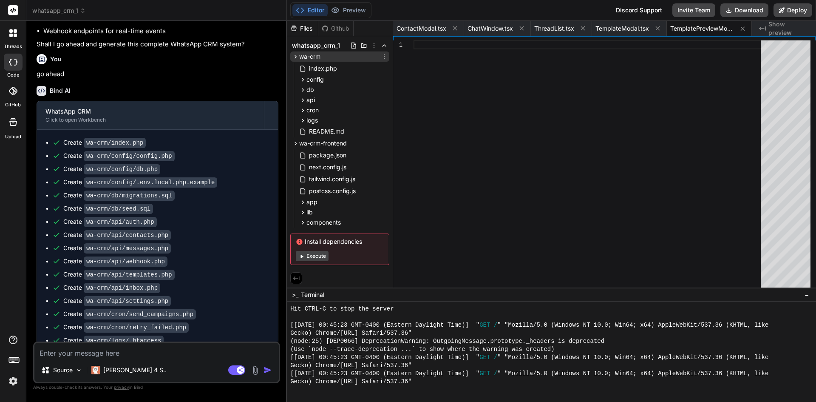
click at [318, 57] on span "wa-crm" at bounding box center [309, 56] width 21 height 9
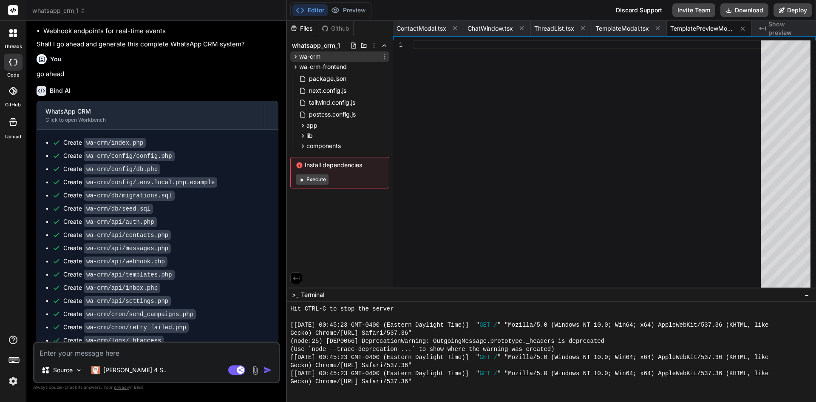
click at [318, 57] on span "wa-crm" at bounding box center [309, 56] width 21 height 9
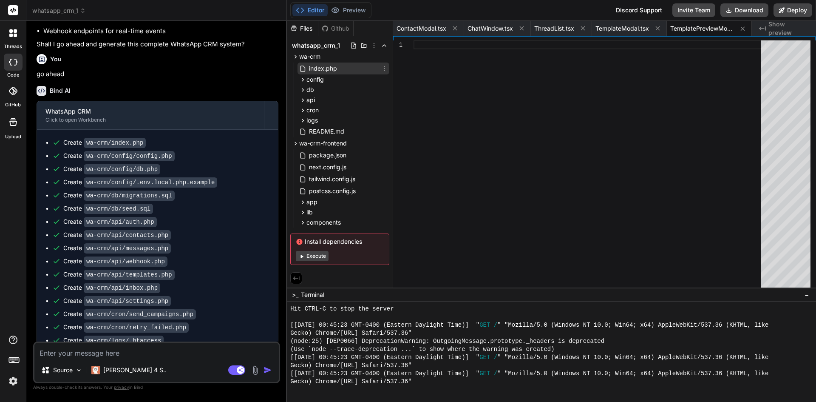
click at [323, 67] on span "index.php" at bounding box center [323, 68] width 30 height 10
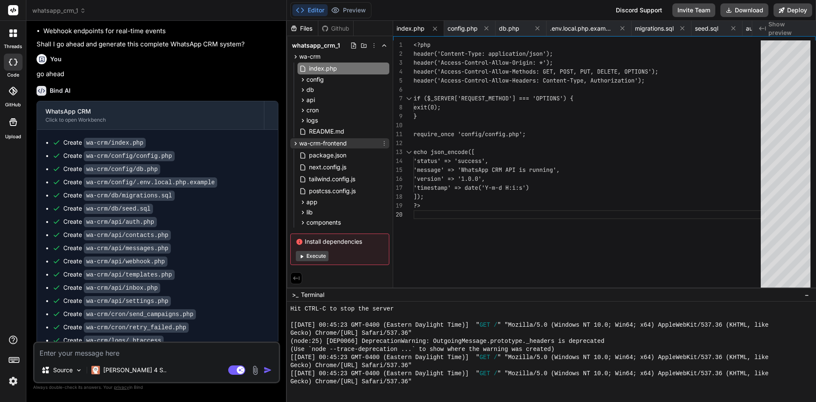
click at [321, 142] on span "wa-crm-frontend" at bounding box center [323, 143] width 48 height 9
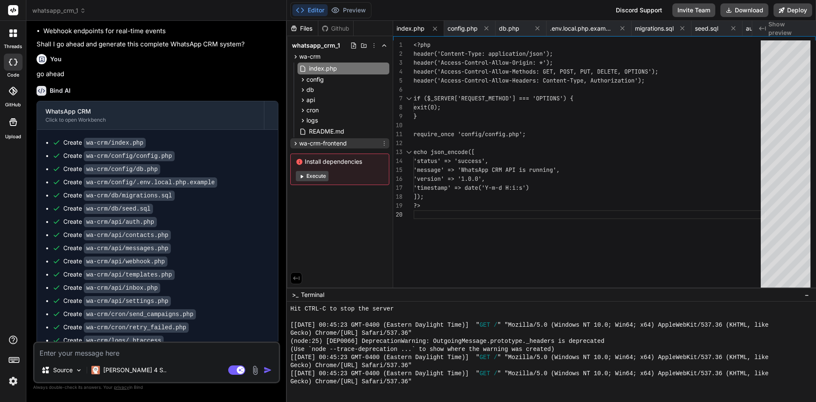
click at [323, 141] on span "wa-crm-frontend" at bounding box center [323, 143] width 48 height 9
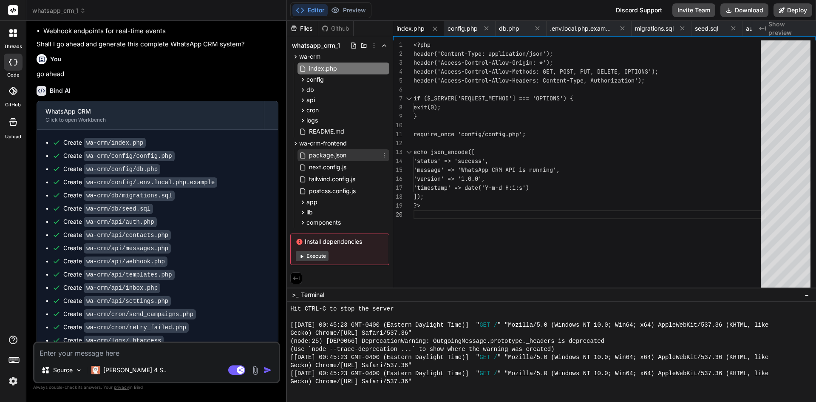
click at [325, 156] on span "package.json" at bounding box center [327, 155] width 39 height 10
type textarea ""chart.js": "^4.3.0", "react-chartjs-2": "^5.2.0", "date-fns": "^2.30.0" }, "de…"
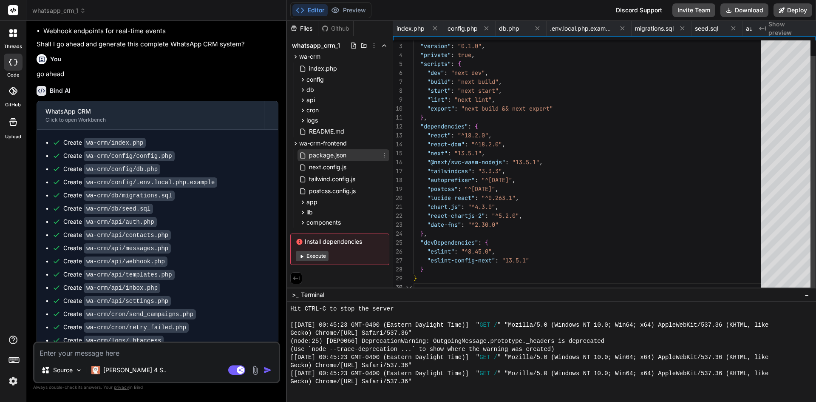
scroll to position [0, 758]
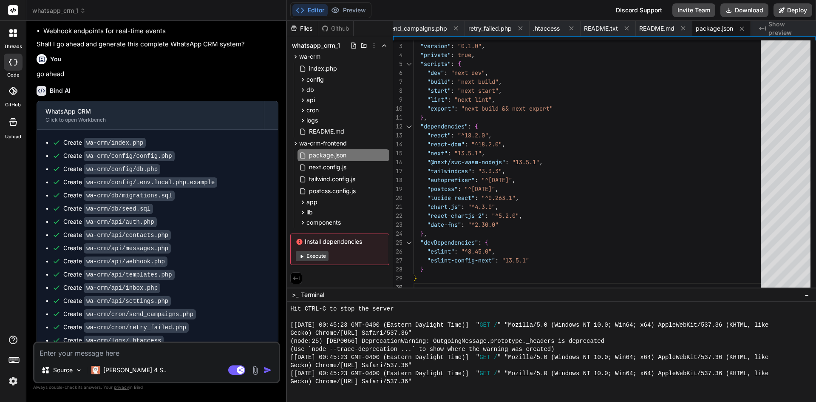
click at [307, 255] on button "Execute" at bounding box center [312, 256] width 33 height 10
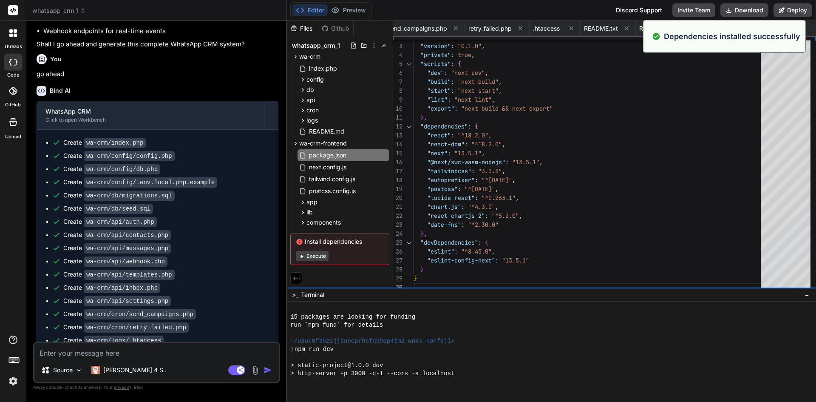
scroll to position [1680, 0]
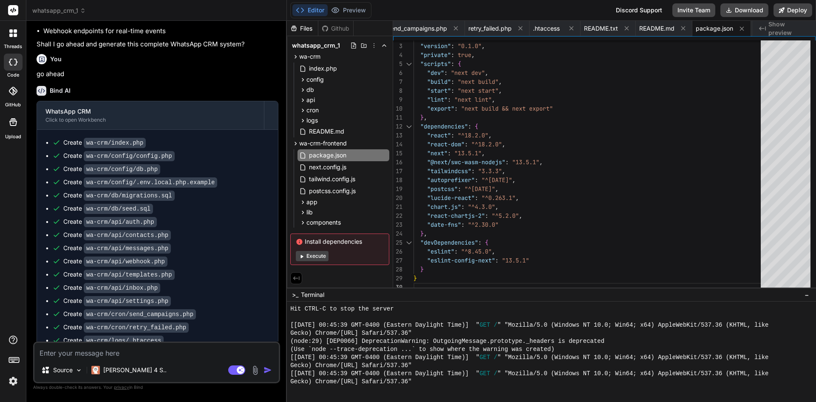
click at [12, 36] on icon at bounding box center [10, 35] width 3 height 3
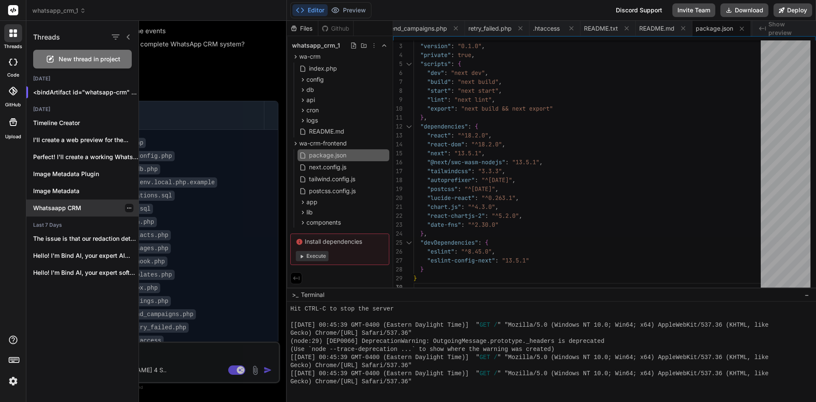
click at [96, 213] on div "Whatsaapp CRM" at bounding box center [82, 207] width 112 height 17
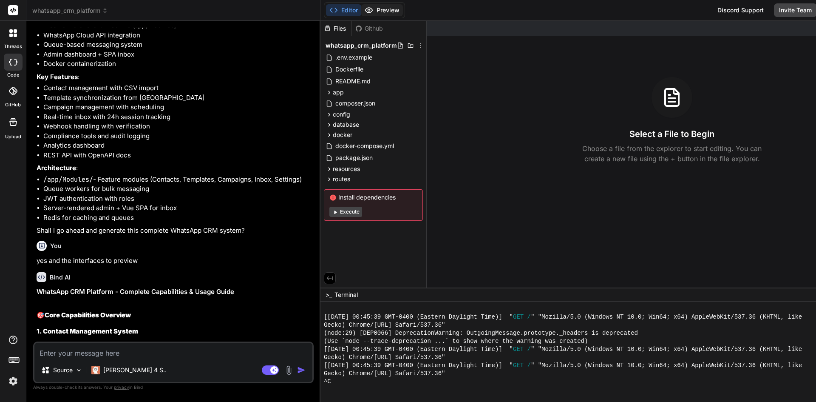
scroll to position [1729, 0]
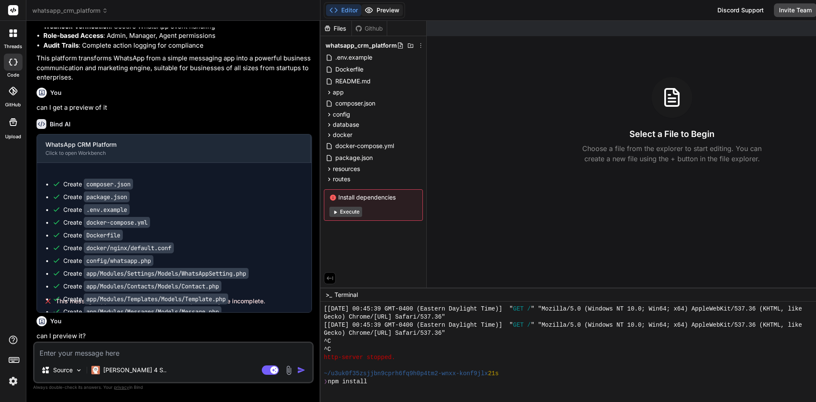
click at [361, 11] on button "Preview" at bounding box center [382, 10] width 42 height 12
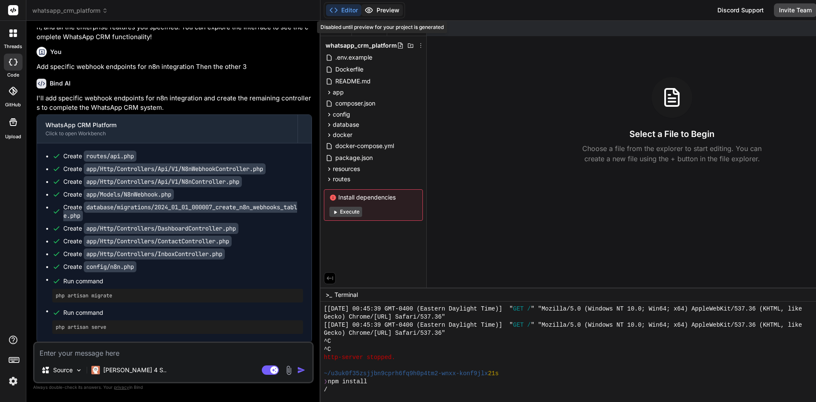
scroll to position [4123, 0]
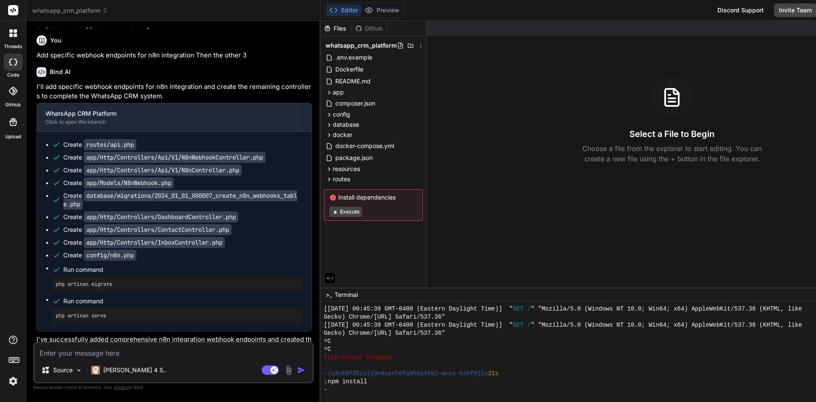
click at [330, 212] on button "Execute" at bounding box center [346, 212] width 33 height 10
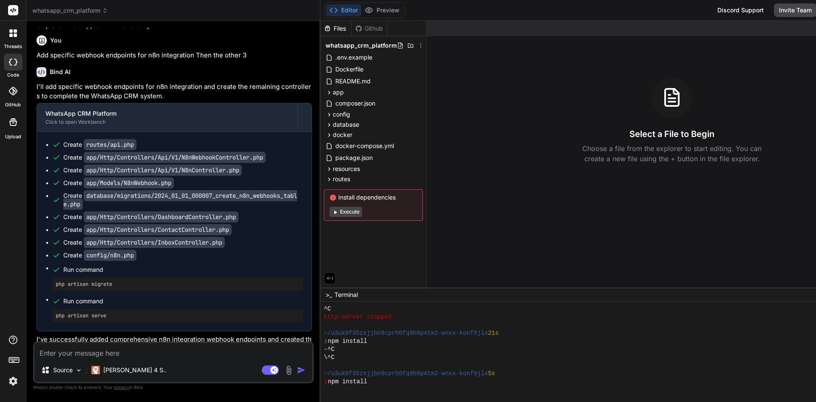
scroll to position [1769, 0]
click at [330, 212] on button "Execute" at bounding box center [346, 212] width 33 height 10
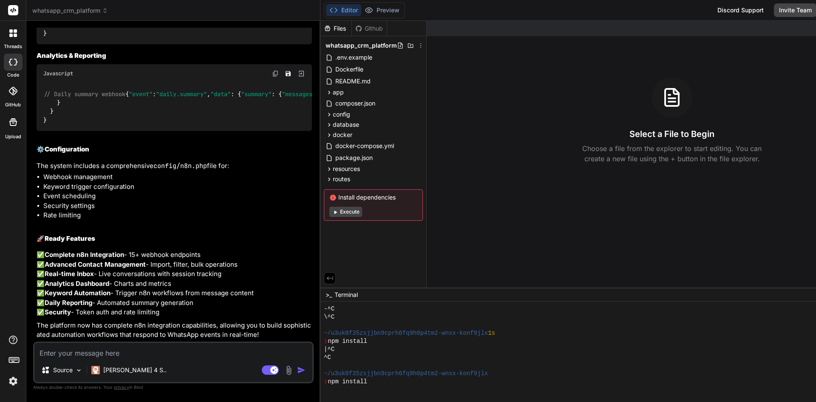
scroll to position [5741, 0]
click at [8, 29] on div at bounding box center [13, 33] width 18 height 18
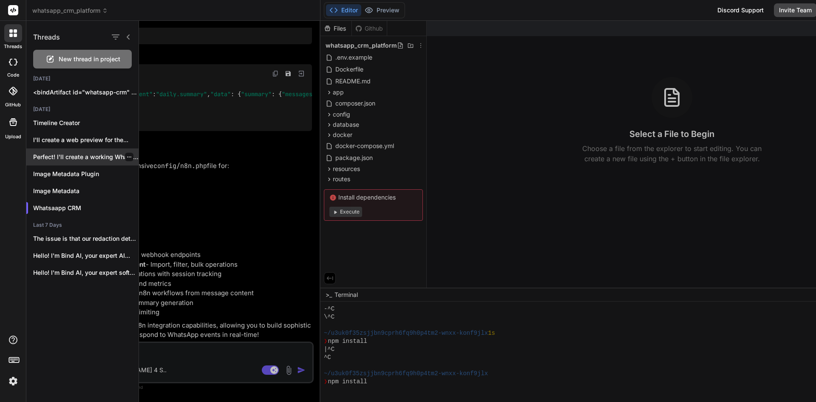
click at [100, 162] on div "Perfect! I'll create a working WhatsApp CRM..." at bounding box center [82, 156] width 112 height 17
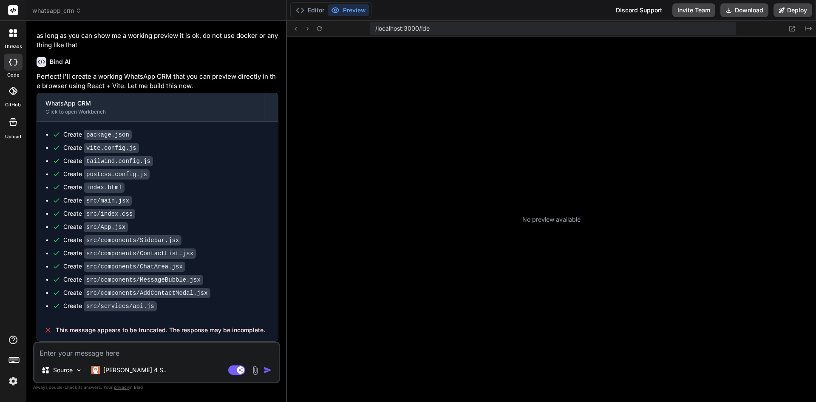
scroll to position [1858, 0]
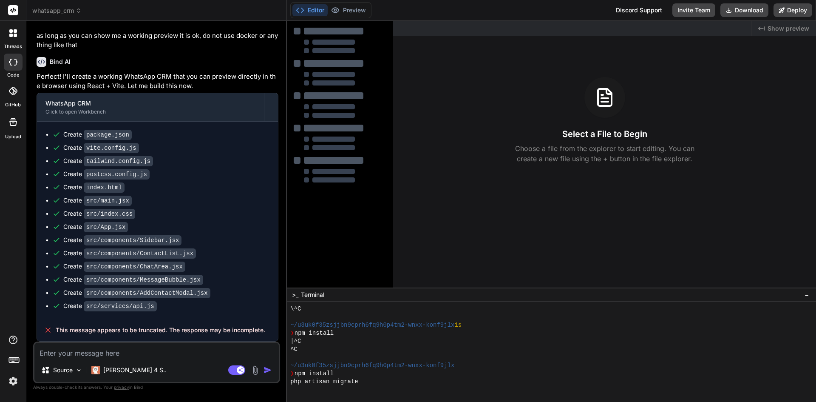
click at [355, 20] on div "Editor Preview Disabled until preview for your project is generated Discord Sup…" at bounding box center [551, 10] width 529 height 21
click at [303, 14] on button "Editor" at bounding box center [310, 10] width 35 height 12
click at [9, 37] on div at bounding box center [13, 33] width 18 height 18
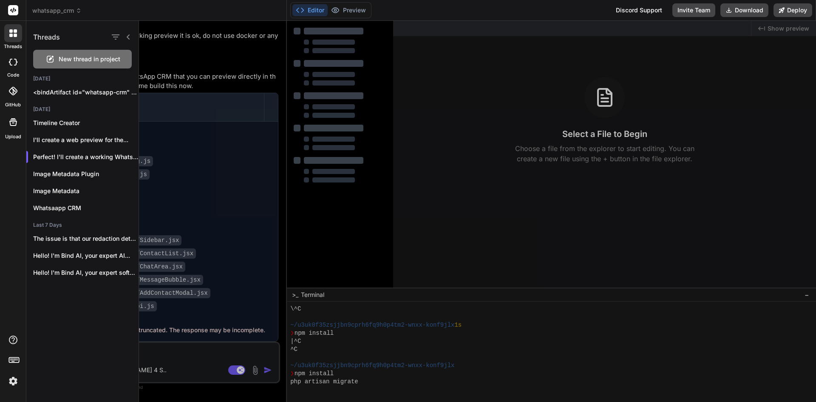
click at [7, 39] on div at bounding box center [13, 33] width 18 height 18
drag, startPoint x: 65, startPoint y: 126, endPoint x: 85, endPoint y: 89, distance: 42.0
click at [85, 89] on div "[DATE] <bindArtifact id="whatsapp-crm" title="W... [DATE] Timeline Creator I'll…" at bounding box center [82, 180] width 112 height 211
click at [85, 89] on p "<bindArtifact id="whatsapp-crm" title="W..." at bounding box center [85, 92] width 105 height 9
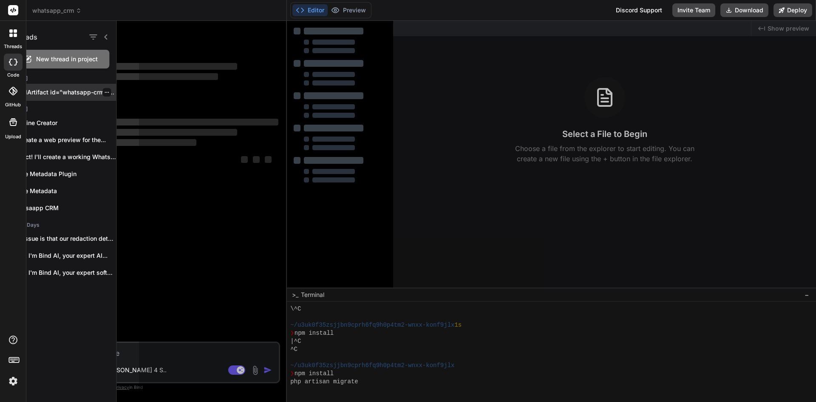
scroll to position [0, 0]
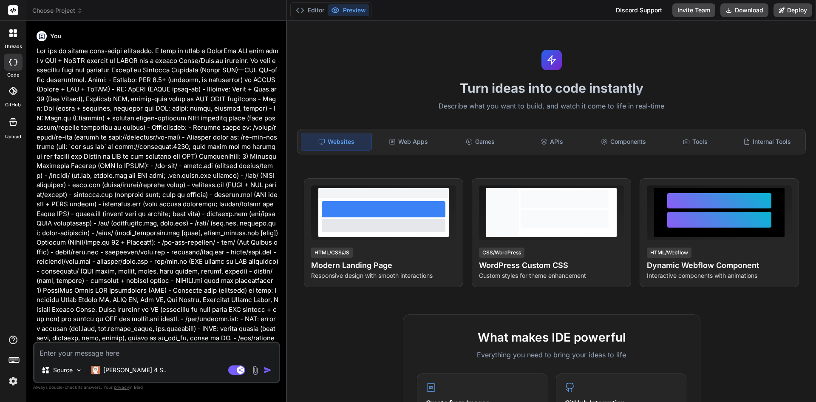
click at [349, 9] on button "Preview" at bounding box center [349, 10] width 42 height 12
click at [308, 5] on button "Editor" at bounding box center [310, 10] width 35 height 12
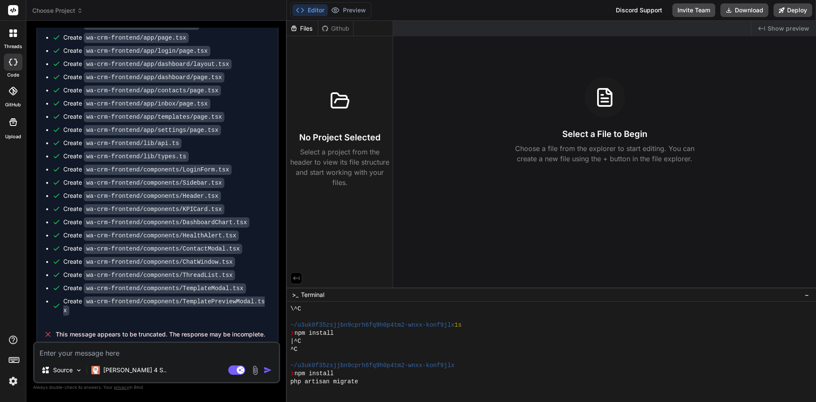
scroll to position [1707, 0]
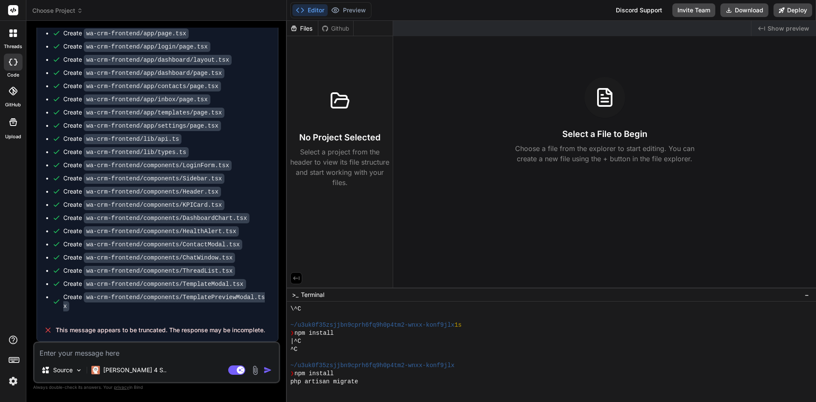
click at [20, 27] on div at bounding box center [13, 33] width 18 height 18
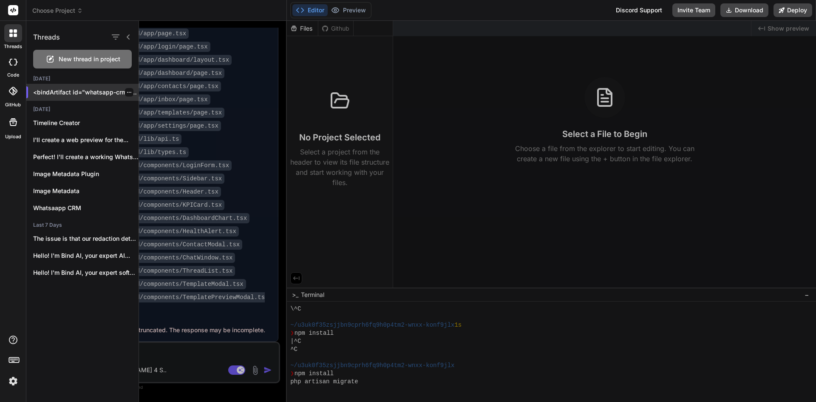
click at [89, 87] on div "<bindArtifact id="whatsapp-crm" title="W..." at bounding box center [82, 92] width 112 height 17
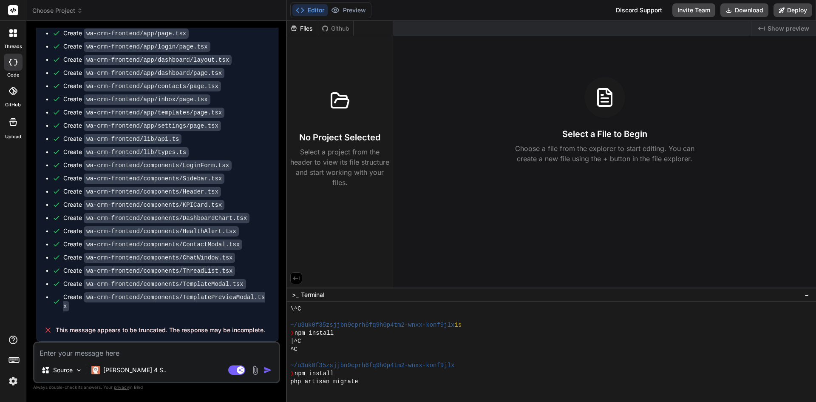
click at [304, 31] on div "Files" at bounding box center [302, 28] width 31 height 9
click at [334, 33] on div "Files Github" at bounding box center [320, 28] width 67 height 15
click at [349, 14] on button "Preview" at bounding box center [349, 10] width 42 height 12
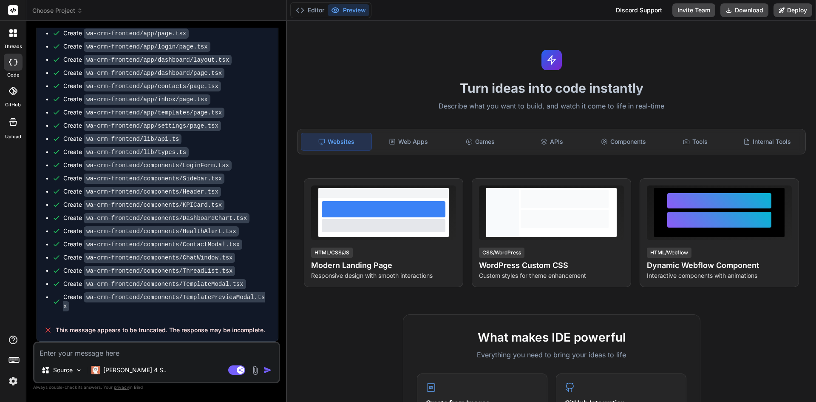
click at [400, 131] on div "Websites Web Apps Games APIs Components Tools Internal Tools" at bounding box center [551, 142] width 509 height 26
click at [401, 142] on div "Web Apps" at bounding box center [409, 142] width 70 height 18
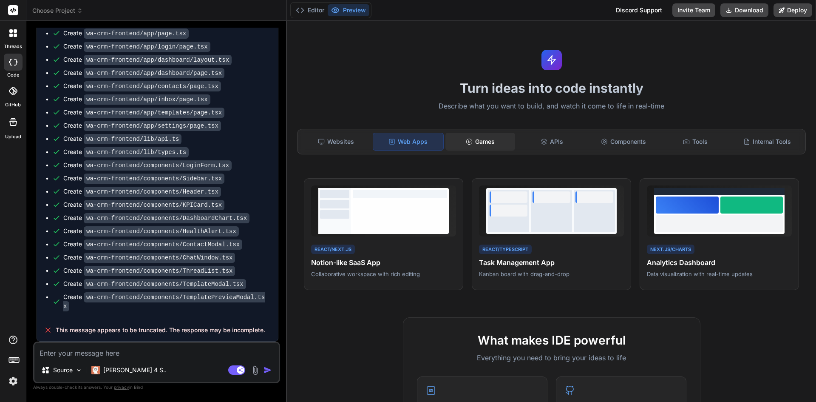
click at [468, 143] on icon at bounding box center [469, 141] width 7 height 7
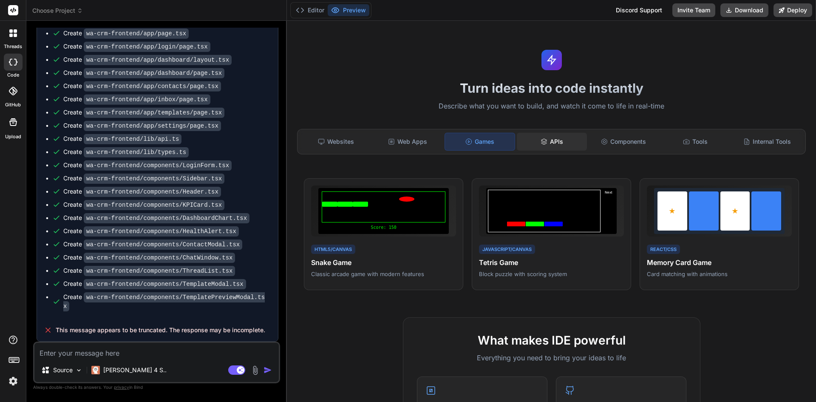
click at [560, 140] on div "APIs" at bounding box center [552, 142] width 70 height 18
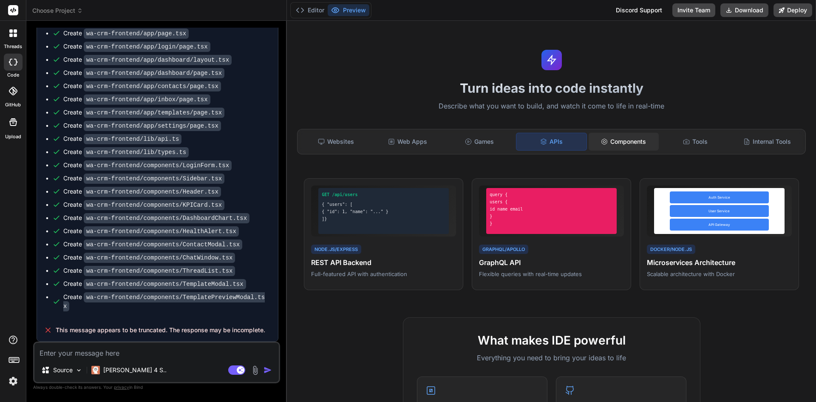
click at [629, 137] on div "Components" at bounding box center [624, 142] width 70 height 18
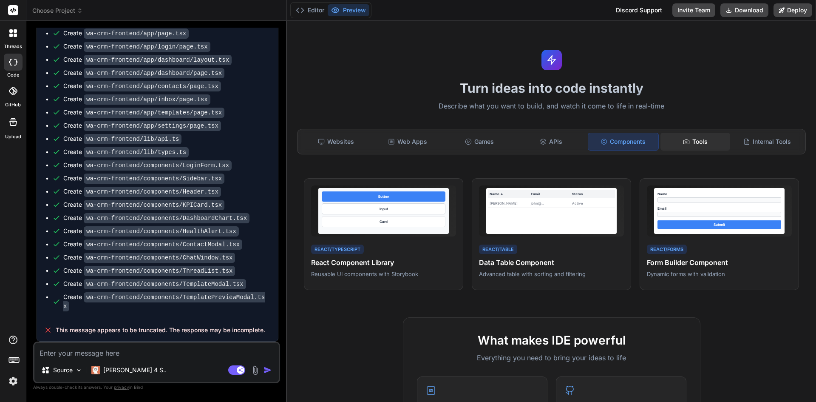
click at [683, 140] on icon at bounding box center [686, 141] width 7 height 7
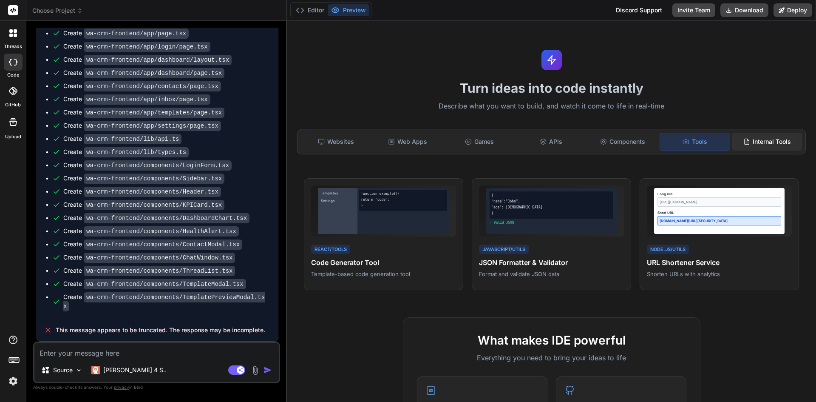
click at [769, 137] on div "Internal Tools" at bounding box center [767, 142] width 70 height 18
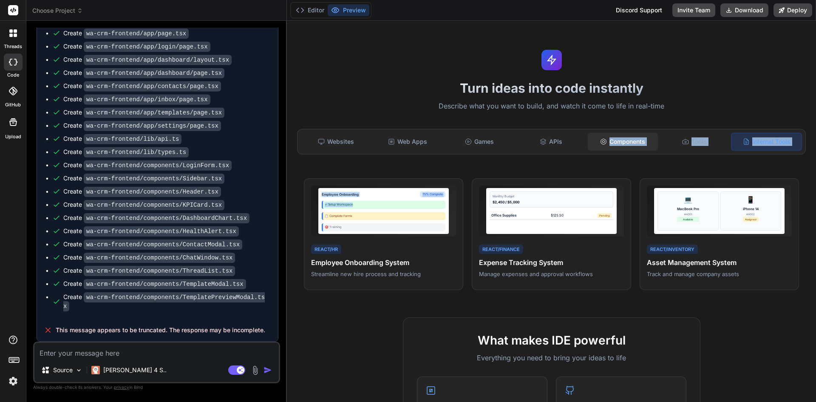
drag, startPoint x: 365, startPoint y: 209, endPoint x: 628, endPoint y: 144, distance: 270.6
click at [600, 145] on div "Turn ideas into code instantly Describe what you want to build, and watch it co…" at bounding box center [551, 211] width 529 height 381
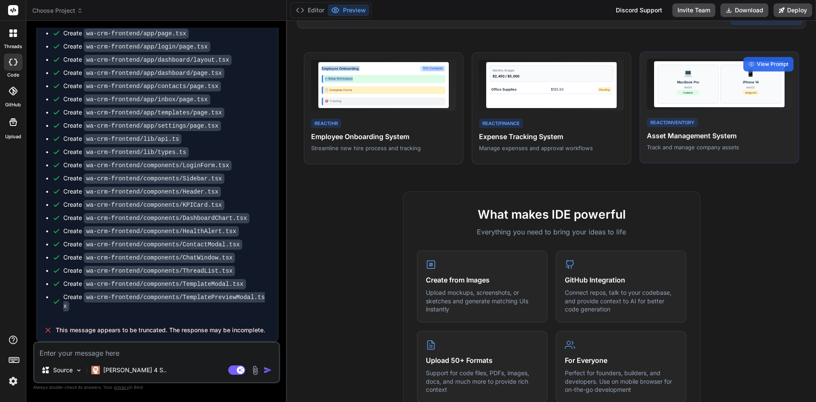
scroll to position [128, 0]
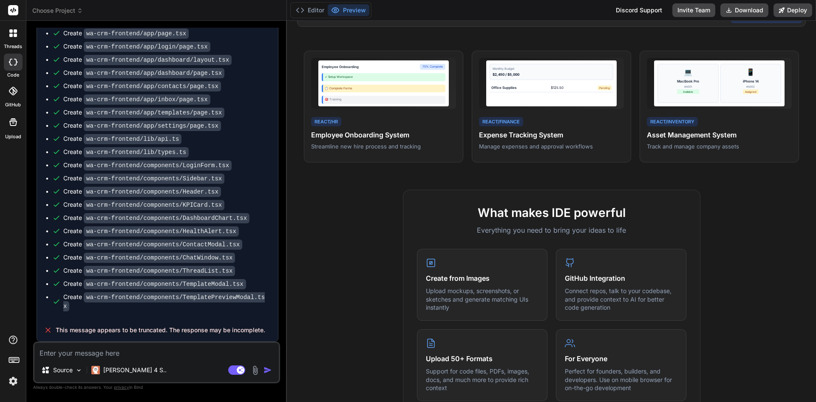
click at [20, 31] on div at bounding box center [13, 33] width 18 height 18
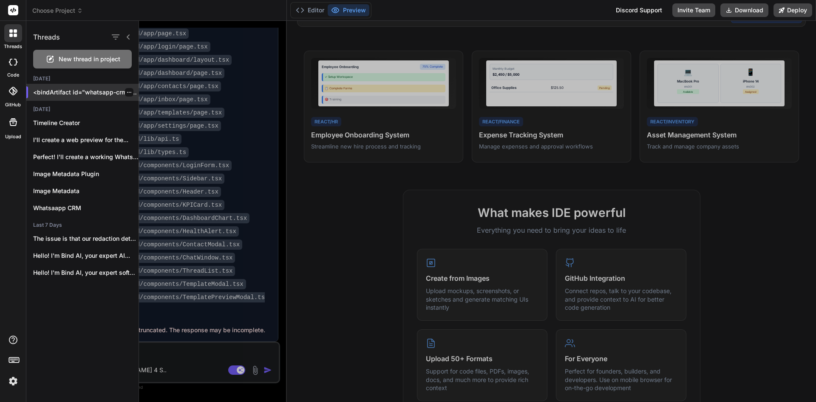
click at [79, 93] on p "<bindArtifact id="whatsapp-crm" title="W..." at bounding box center [85, 92] width 105 height 9
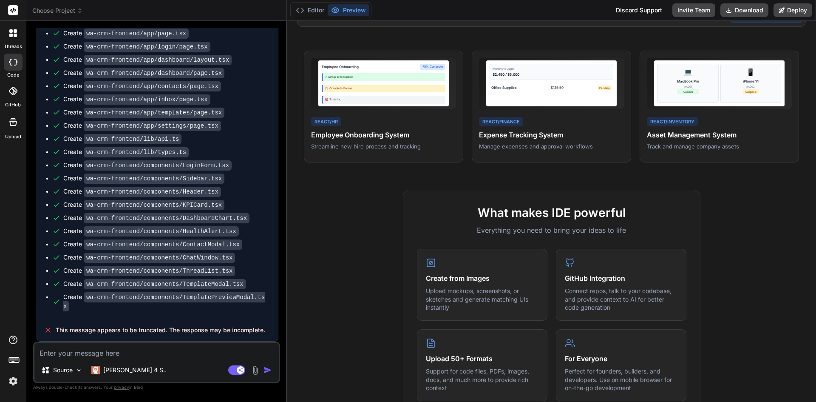
click at [62, 8] on span "Choose Project" at bounding box center [57, 10] width 51 height 9
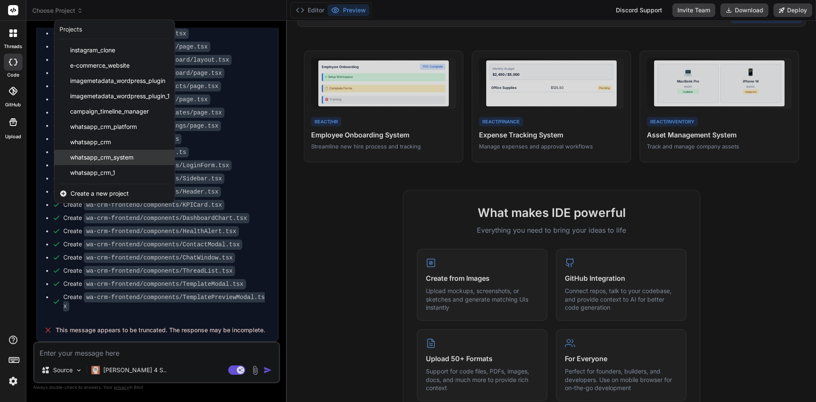
click at [102, 153] on span "whatsapp_crm_system" at bounding box center [101, 157] width 63 height 9
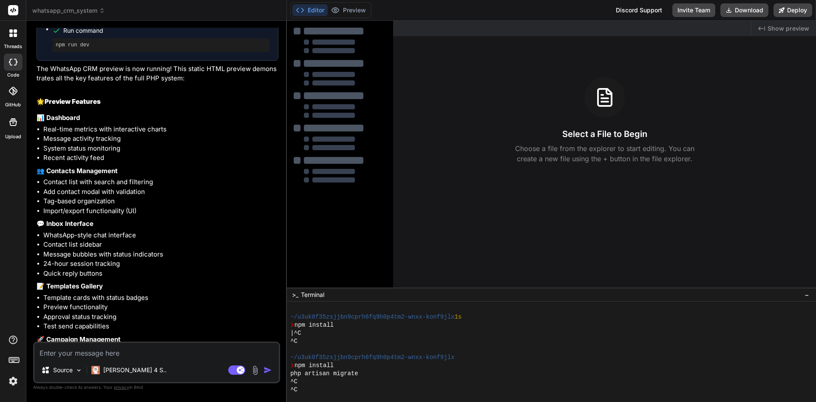
scroll to position [1519, 0]
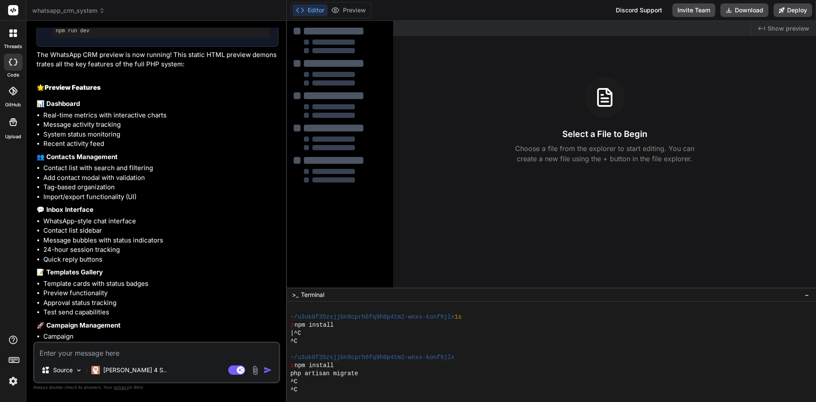
click at [85, 10] on span "whatsapp_crm_system" at bounding box center [68, 10] width 73 height 9
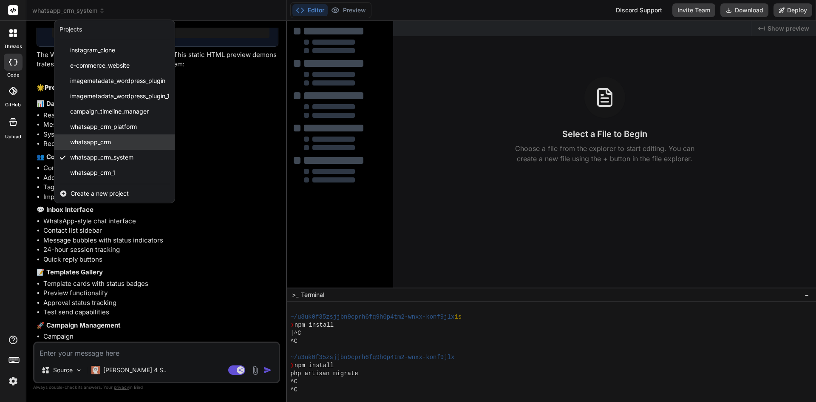
click at [143, 134] on div "whatsapp_crm" at bounding box center [114, 141] width 120 height 15
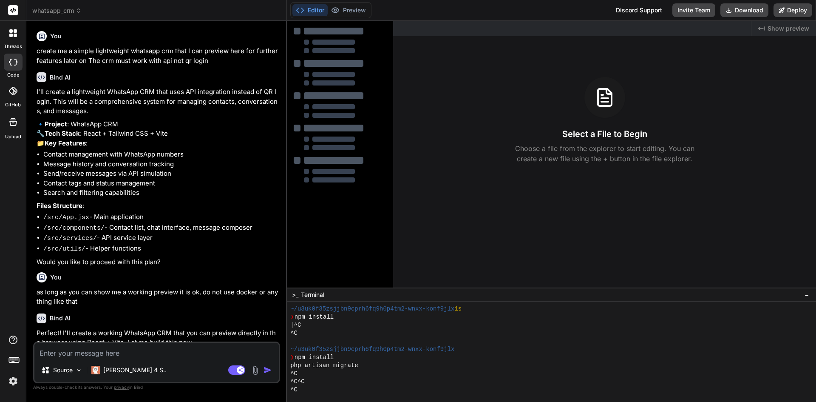
scroll to position [74, 0]
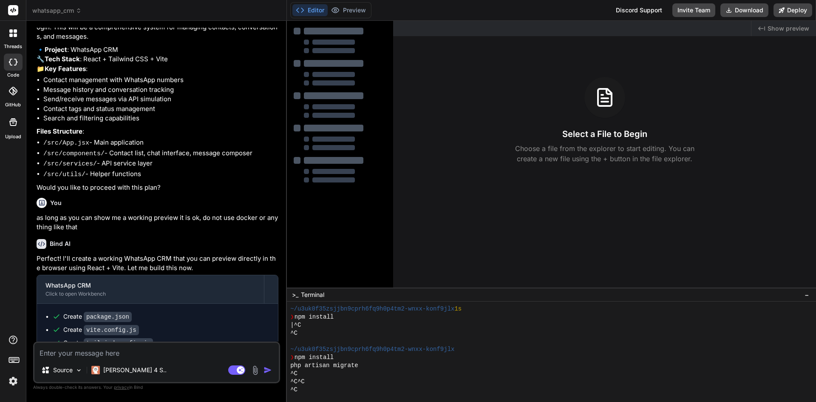
click at [304, 12] on icon at bounding box center [300, 10] width 9 height 9
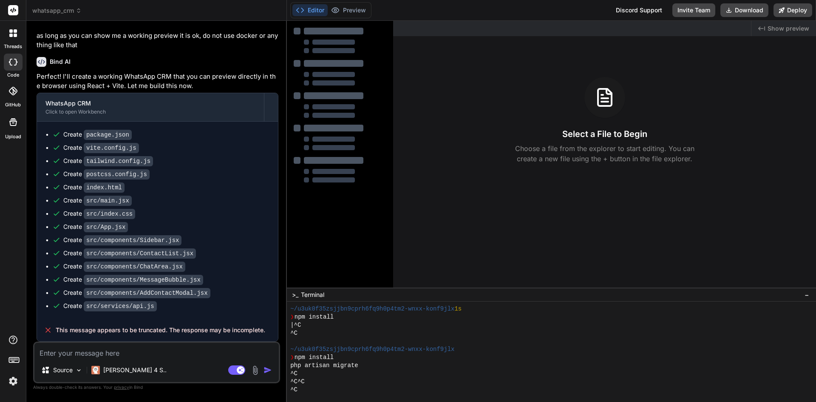
scroll to position [272, 0]
click at [75, 8] on span "whatsapp_crm" at bounding box center [56, 10] width 49 height 9
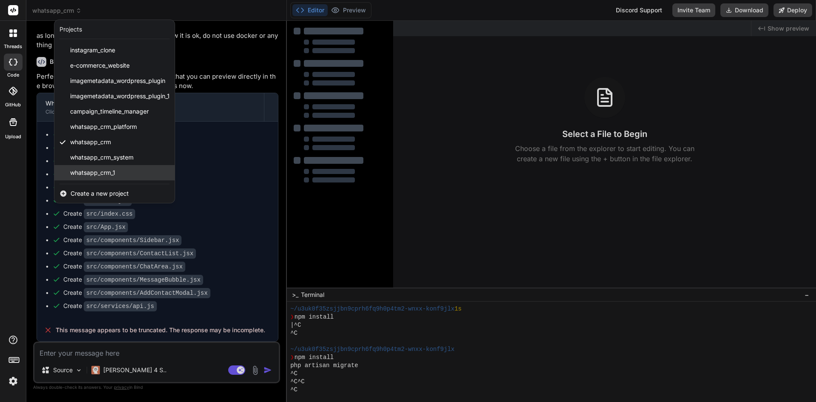
click at [125, 171] on div "whatsapp_crm_1" at bounding box center [114, 172] width 120 height 15
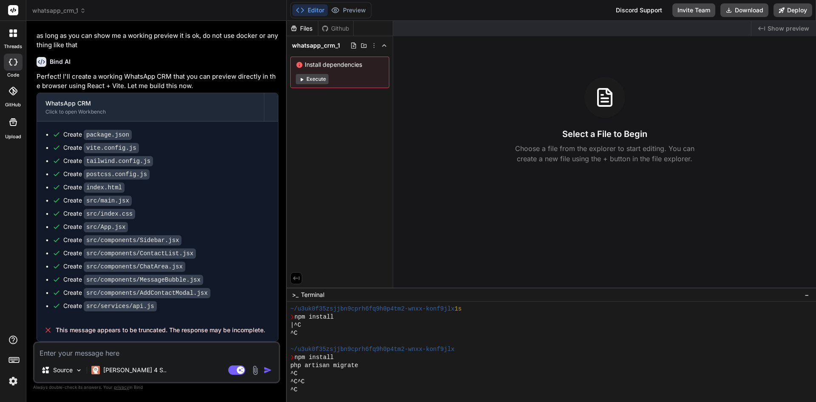
click at [313, 81] on button "Execute" at bounding box center [312, 79] width 33 height 10
type textarea "x"
